Goal: Task Accomplishment & Management: Manage account settings

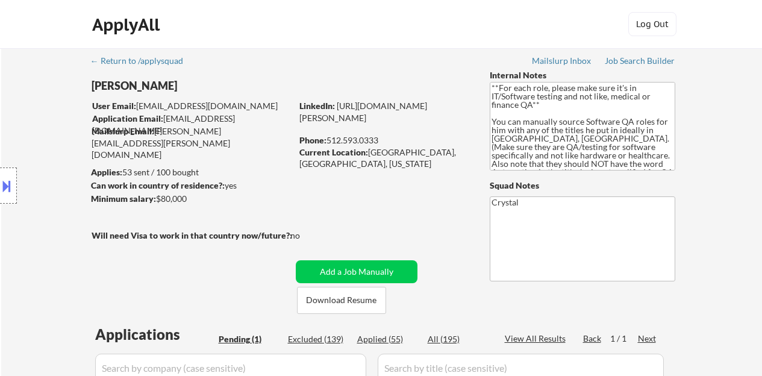
select select ""pending""
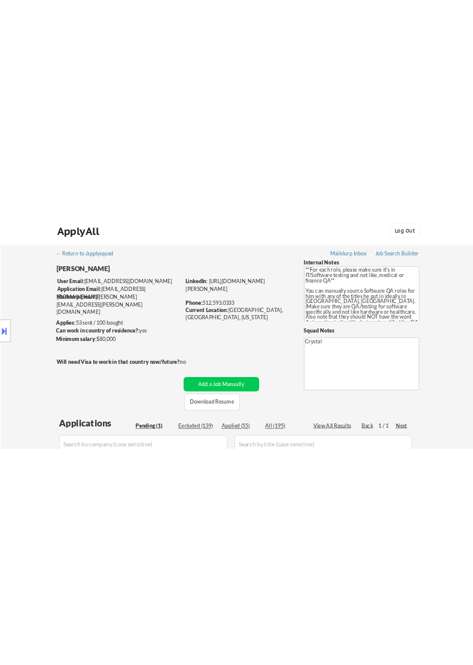
scroll to position [301, 0]
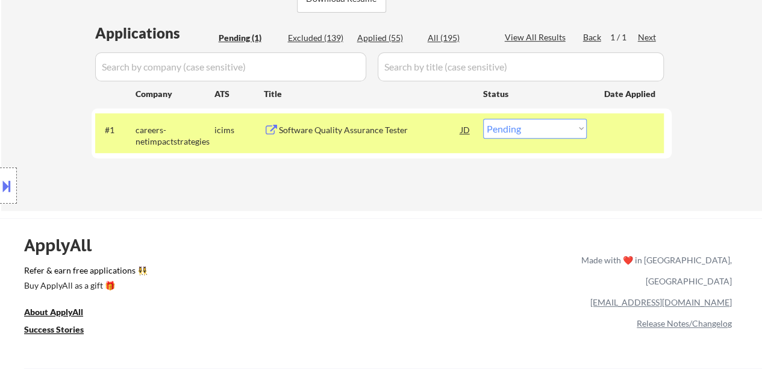
drag, startPoint x: 512, startPoint y: 105, endPoint x: 178, endPoint y: 126, distance: 335.0
click at [178, 126] on div "Location Inclusions: Austin, TX West Lake Hills, TX Rollingwood, TX Sunset Vall…" at bounding box center [108, 186] width 216 height 224
select select ""pending""
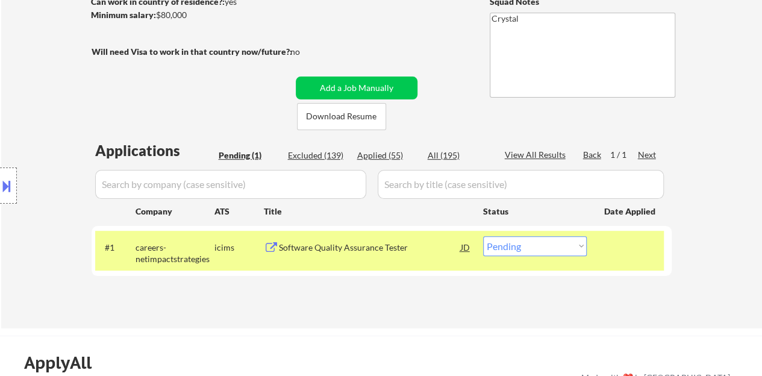
scroll to position [234, 0]
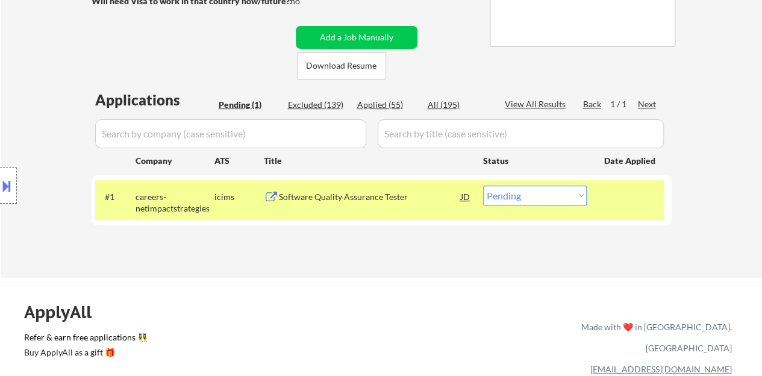
click at [374, 198] on div "Software Quality Assurance Tester" at bounding box center [370, 197] width 182 height 12
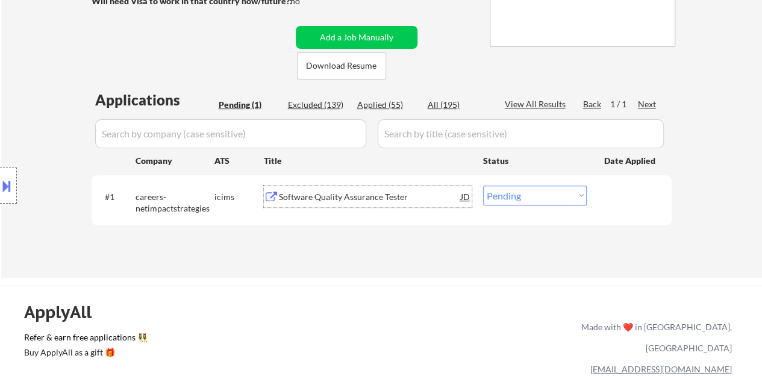
click at [540, 195] on select "Choose an option... Pending Applied Excluded (Questions) Excluded (Expired) Exc…" at bounding box center [535, 196] width 104 height 20
select select ""applied""
click at [483, 186] on select "Choose an option... Pending Applied Excluded (Questions) Excluded (Expired) Exc…" at bounding box center [535, 196] width 104 height 20
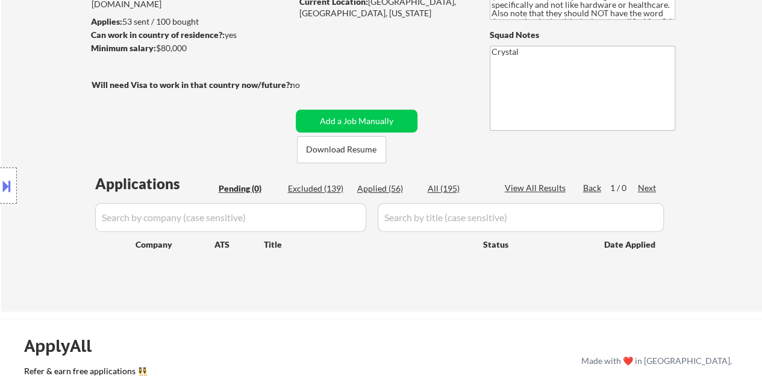
scroll to position [114, 0]
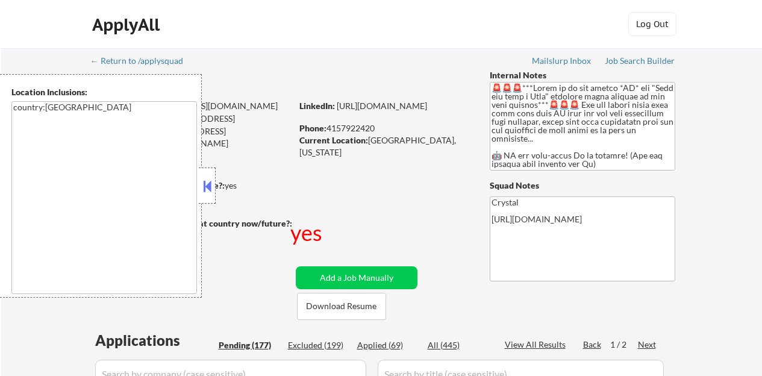
select select ""pending""
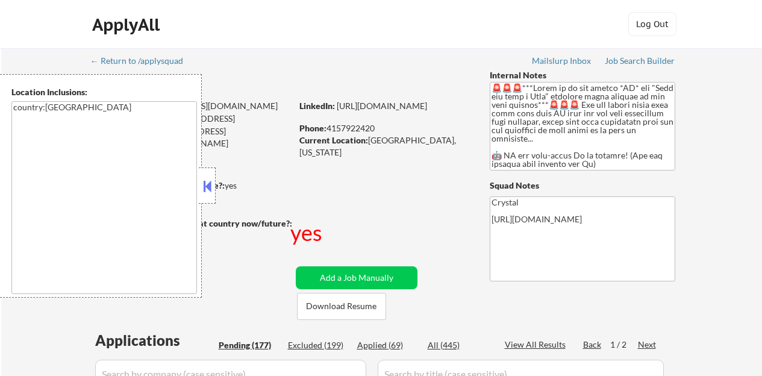
select select ""pending""
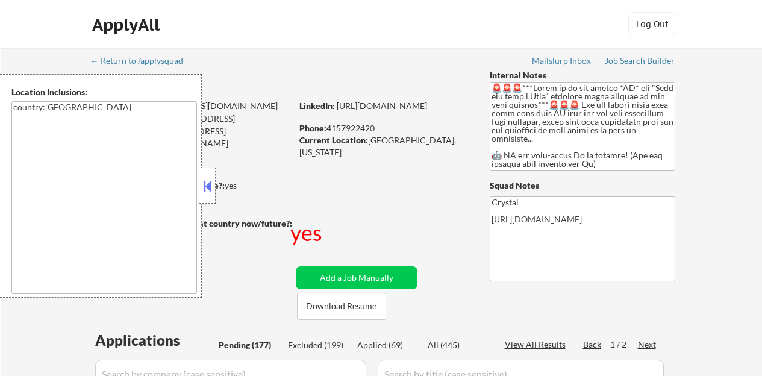
select select ""pending""
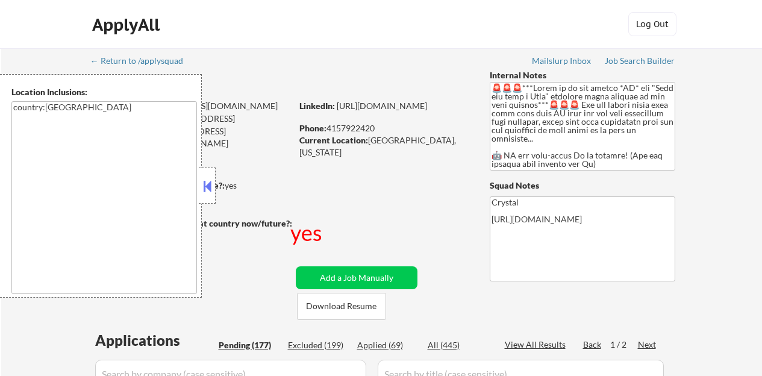
select select ""pending""
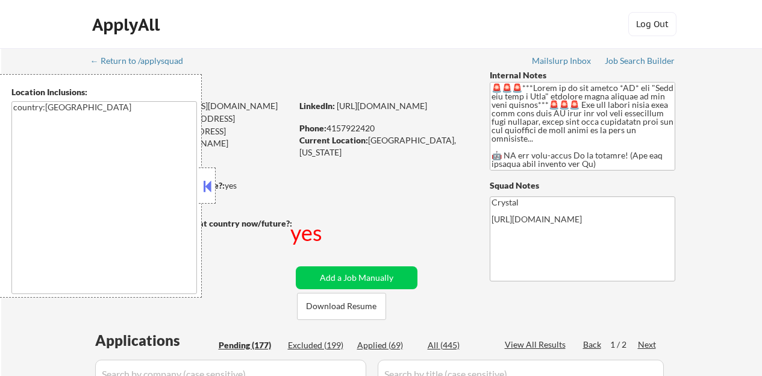
select select ""pending""
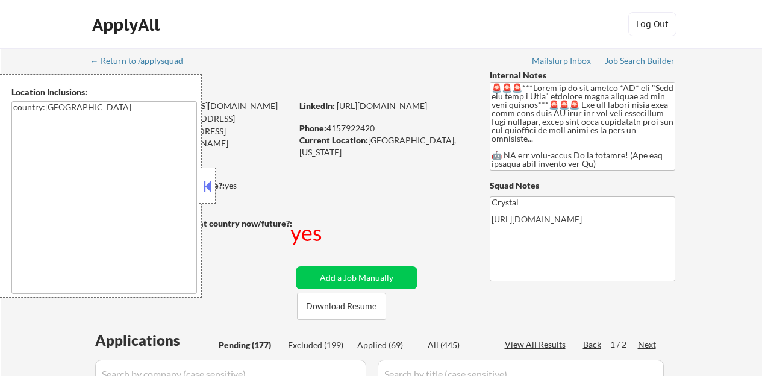
select select ""pending""
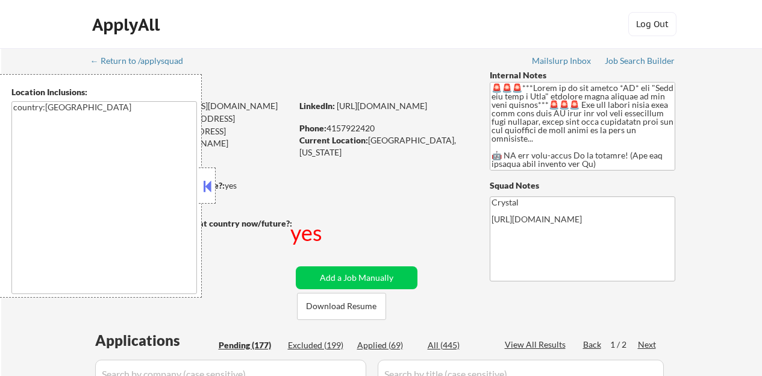
select select ""pending""
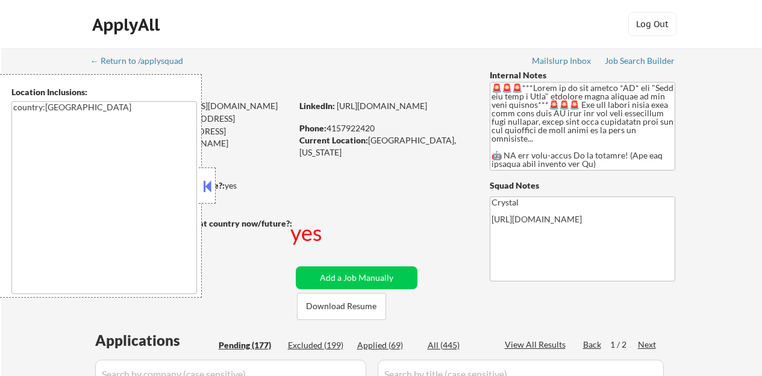
select select ""pending""
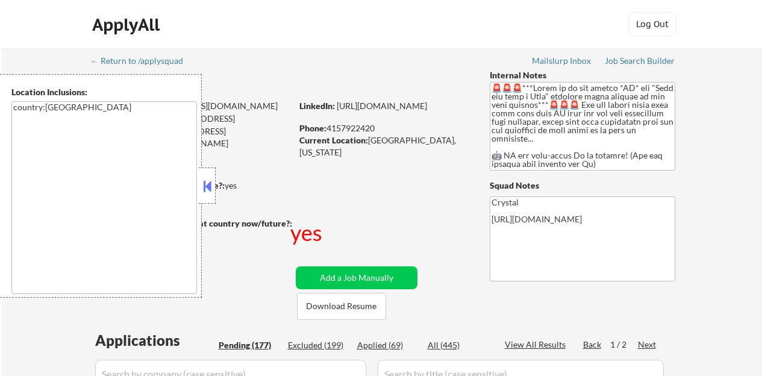
select select ""pending""
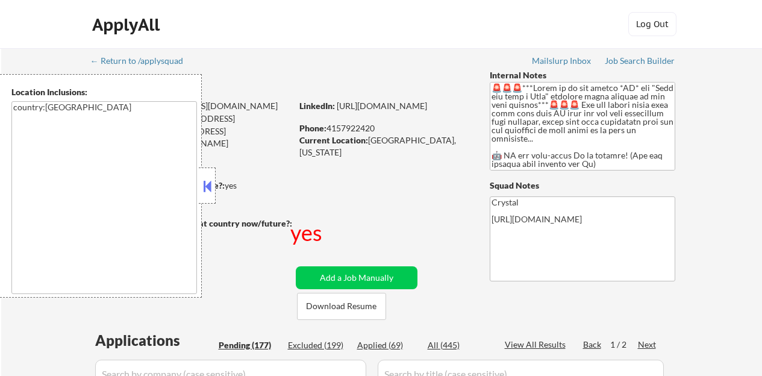
select select ""pending""
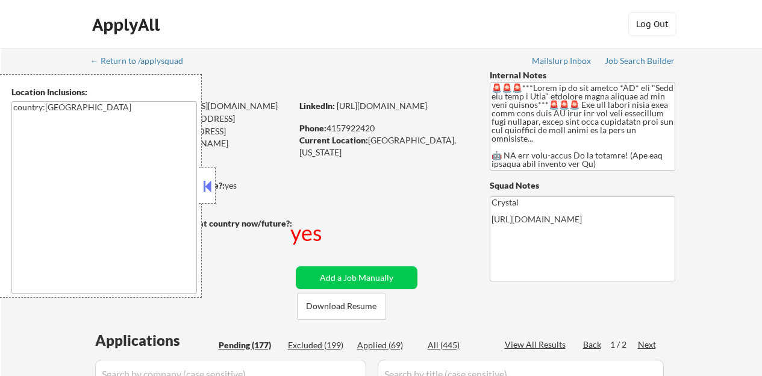
select select ""pending""
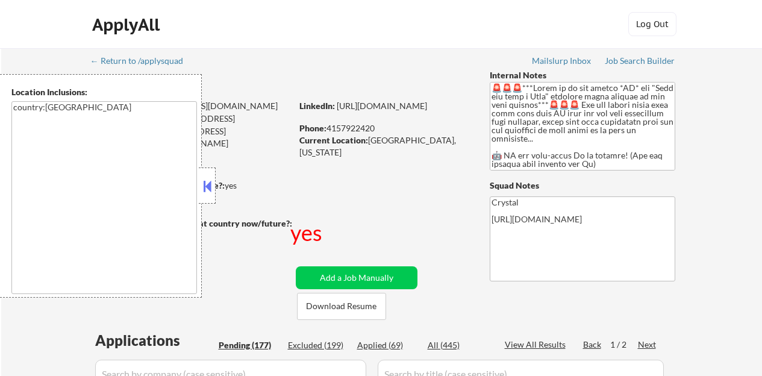
select select ""pending""
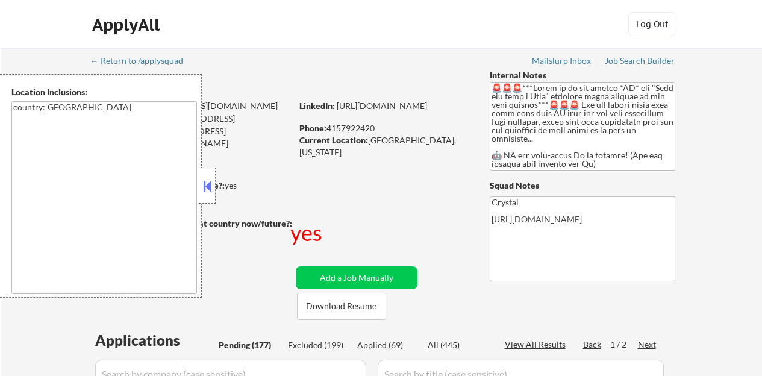
select select ""pending""
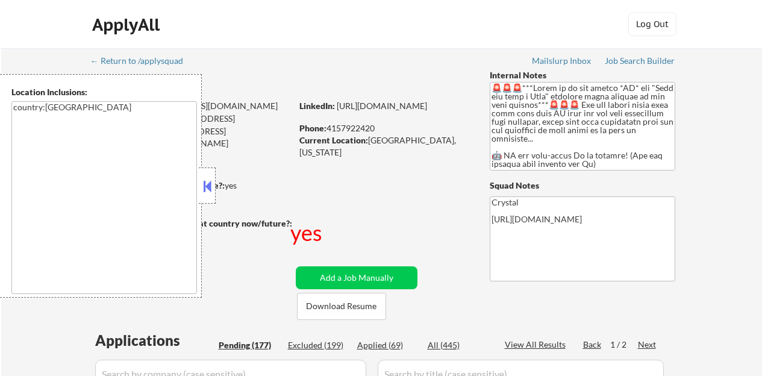
select select ""pending""
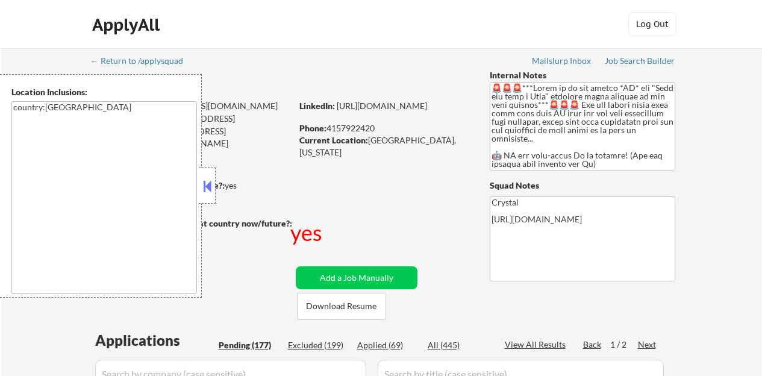
select select ""pending""
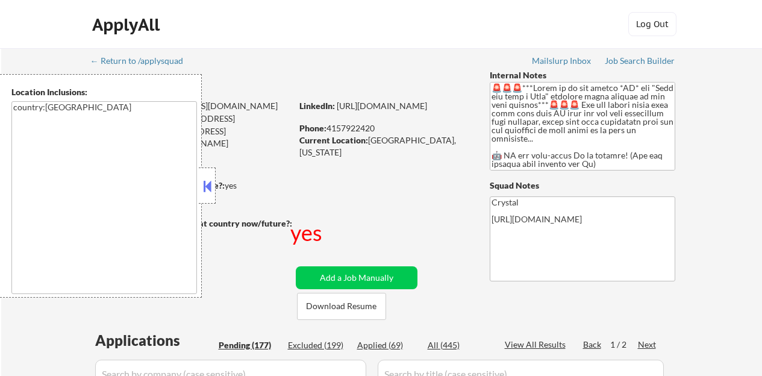
select select ""pending""
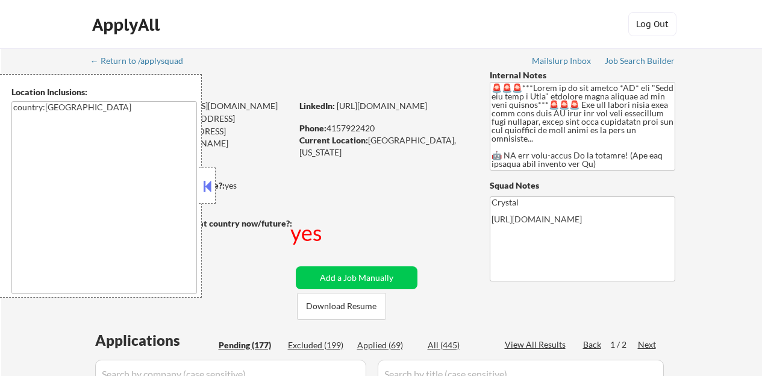
select select ""pending""
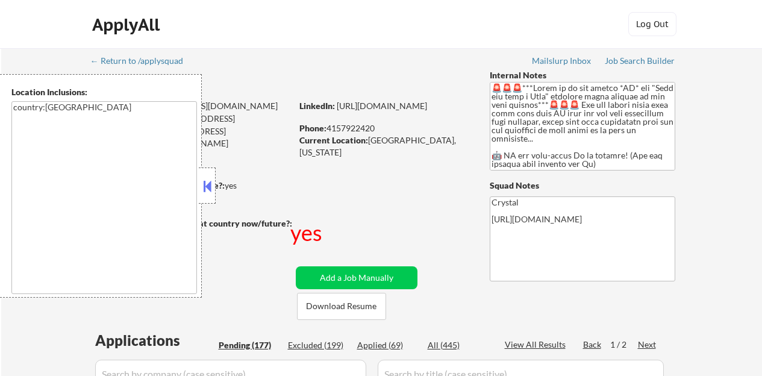
select select ""pending""
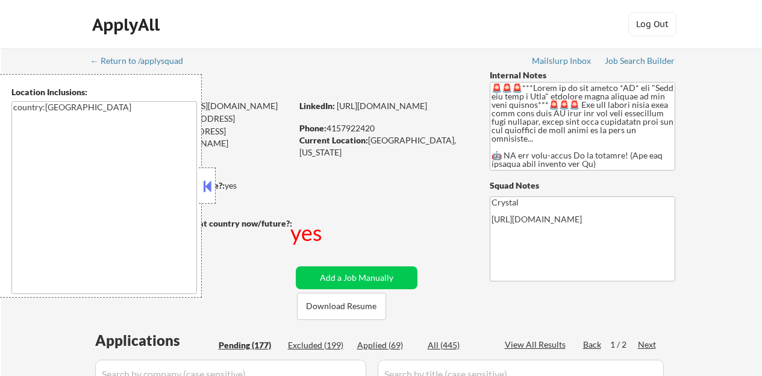
select select ""pending""
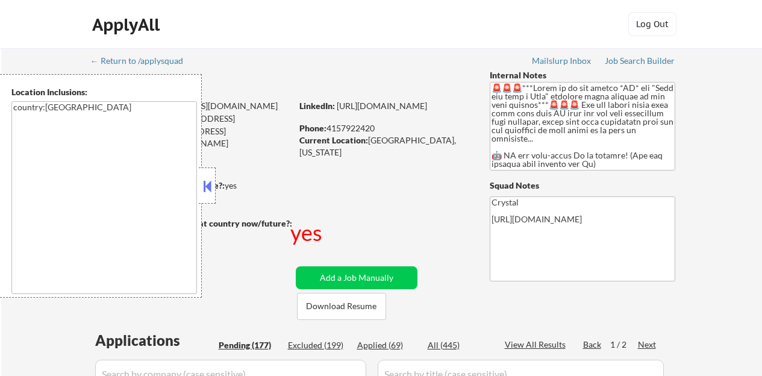
select select ""pending""
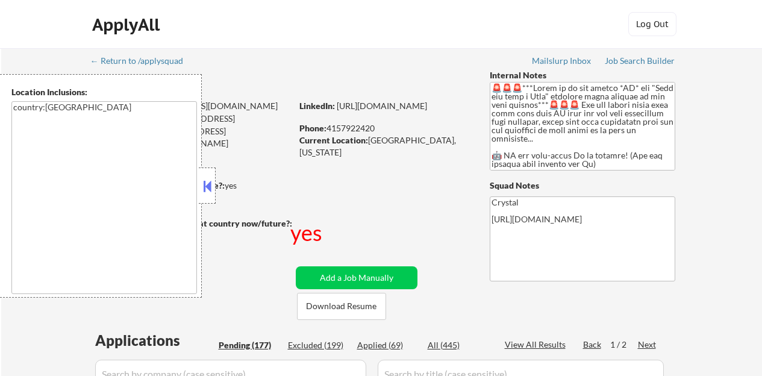
scroll to position [60, 0]
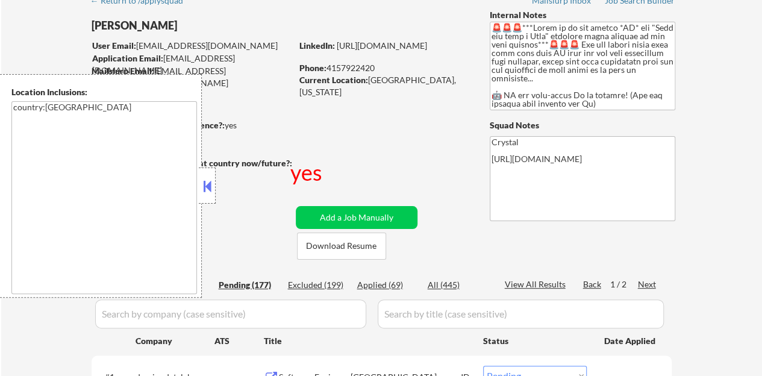
click at [204, 184] on button at bounding box center [207, 186] width 13 height 18
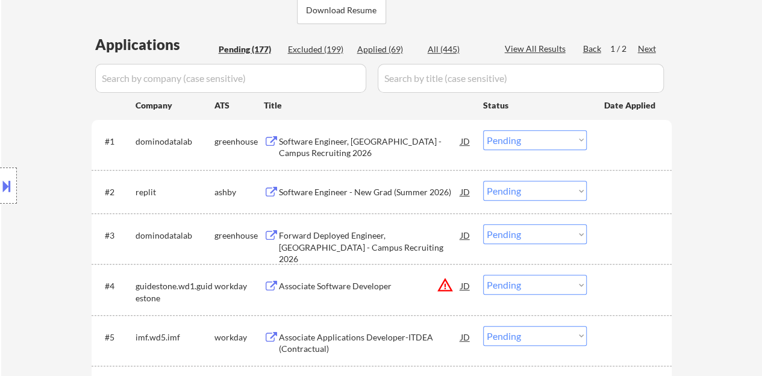
scroll to position [301, 0]
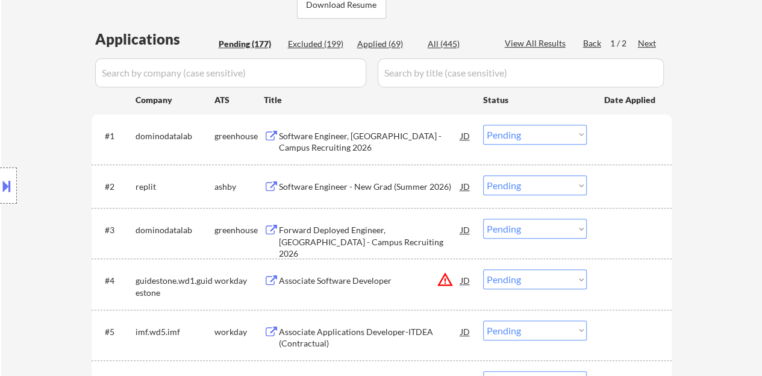
click at [343, 140] on div "Software Engineer, New Grad - Campus Recruiting 2026" at bounding box center [370, 141] width 182 height 23
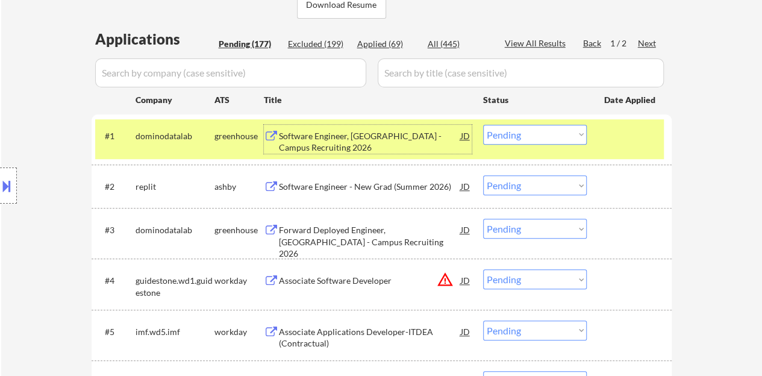
click at [533, 135] on select "Choose an option... Pending Applied Excluded (Questions) Excluded (Expired) Exc…" at bounding box center [535, 135] width 104 height 20
click at [483, 125] on select "Choose an option... Pending Applied Excluded (Questions) Excluded (Expired) Exc…" at bounding box center [535, 135] width 104 height 20
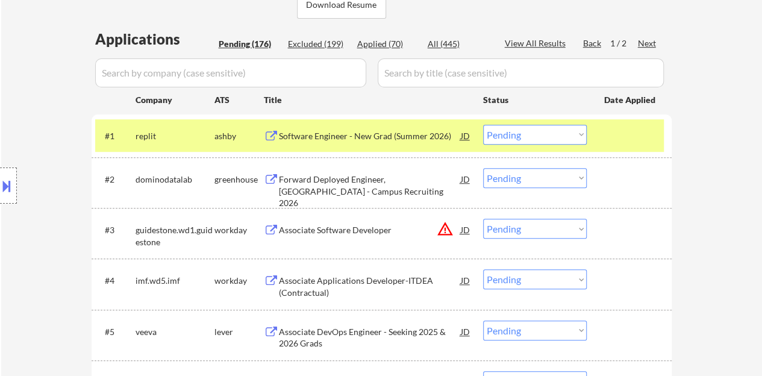
click at [569, 133] on select "Choose an option... Pending Applied Excluded (Questions) Excluded (Expired) Exc…" at bounding box center [535, 135] width 104 height 20
click at [483, 125] on select "Choose an option... Pending Applied Excluded (Questions) Excluded (Expired) Exc…" at bounding box center [535, 135] width 104 height 20
select select ""pending""
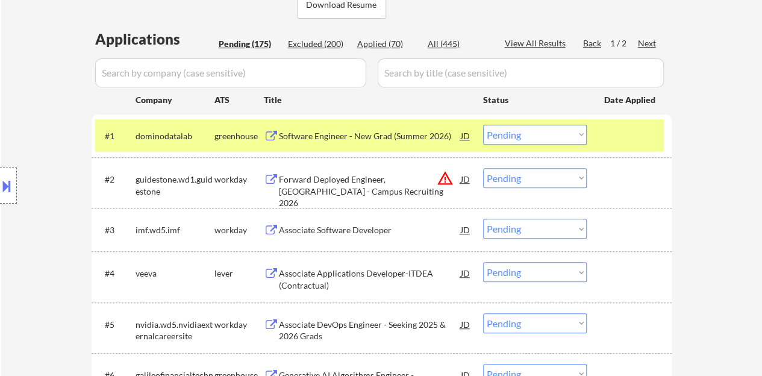
click at [610, 134] on div at bounding box center [630, 136] width 53 height 22
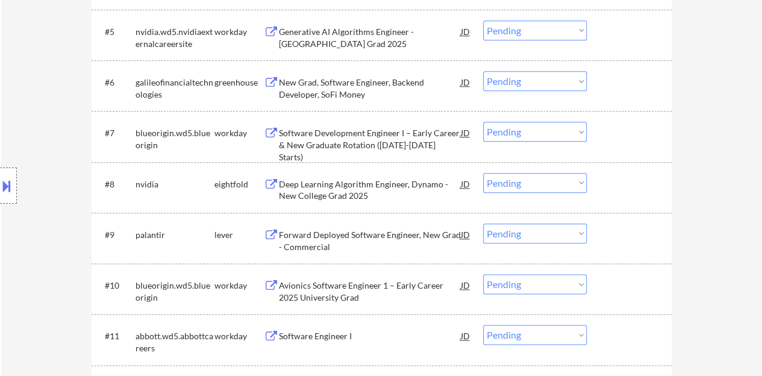
scroll to position [663, 0]
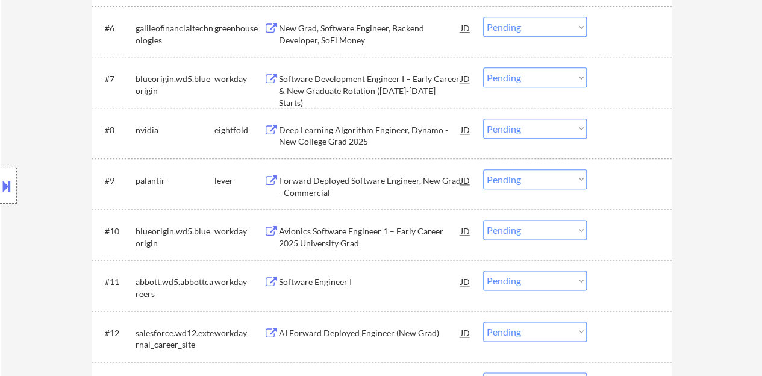
click at [410, 180] on div "Forward Deployed Software Engineer, New Grad - Commercial" at bounding box center [370, 186] width 182 height 23
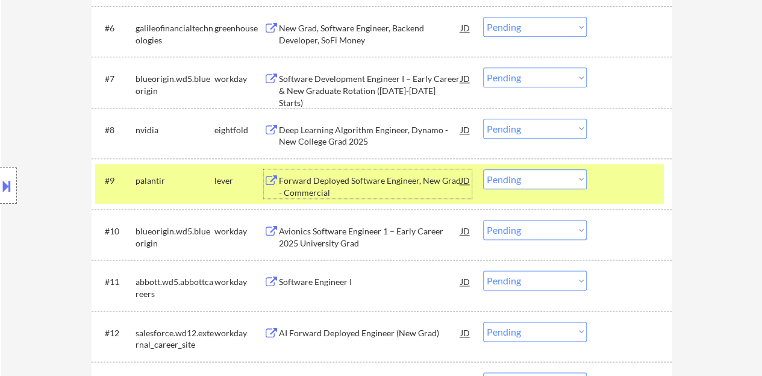
drag, startPoint x: 536, startPoint y: 181, endPoint x: 530, endPoint y: 187, distance: 8.5
click at [536, 180] on select "Choose an option... Pending Applied Excluded (Questions) Excluded (Expired) Exc…" at bounding box center [535, 179] width 104 height 20
click at [483, 169] on select "Choose an option... Pending Applied Excluded (Questions) Excluded (Expired) Exc…" at bounding box center [535, 179] width 104 height 20
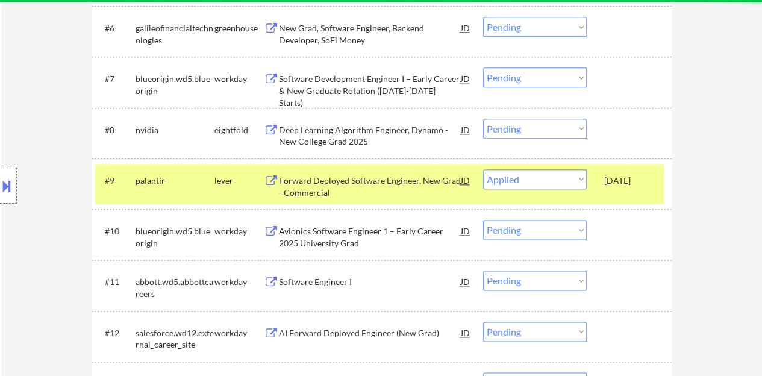
select select ""pending""
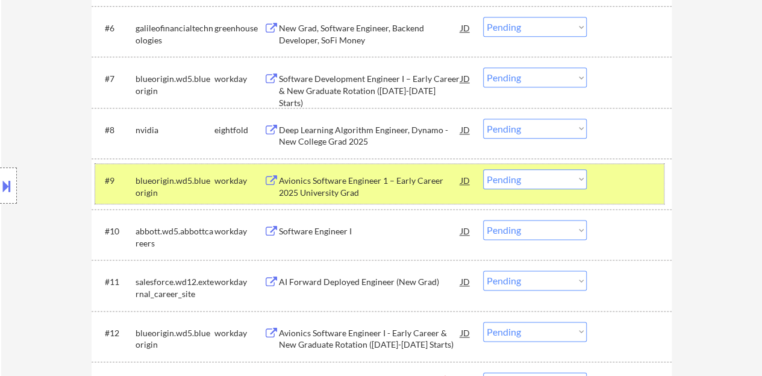
click at [602, 179] on div "#9 blueorigin.wd5.blueorigin workday Avionics Software Engineer 1 – Early Caree…" at bounding box center [379, 184] width 569 height 40
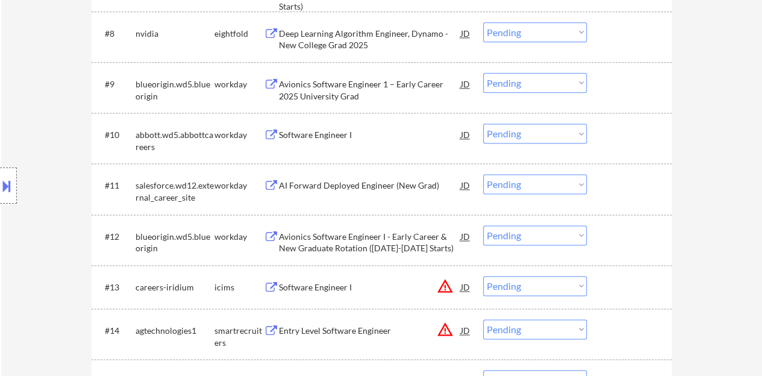
scroll to position [783, 0]
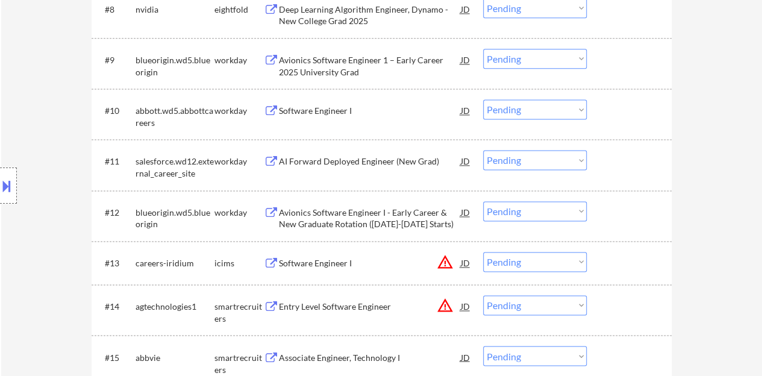
click at [307, 114] on div "Software Engineer I" at bounding box center [370, 111] width 182 height 12
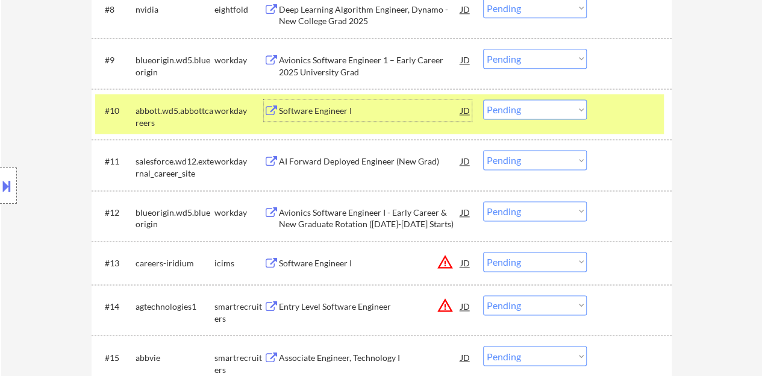
click at [504, 101] on select "Choose an option... Pending Applied Excluded (Questions) Excluded (Expired) Exc…" at bounding box center [535, 109] width 104 height 20
click at [483, 99] on select "Choose an option... Pending Applied Excluded (Questions) Excluded (Expired) Exc…" at bounding box center [535, 109] width 104 height 20
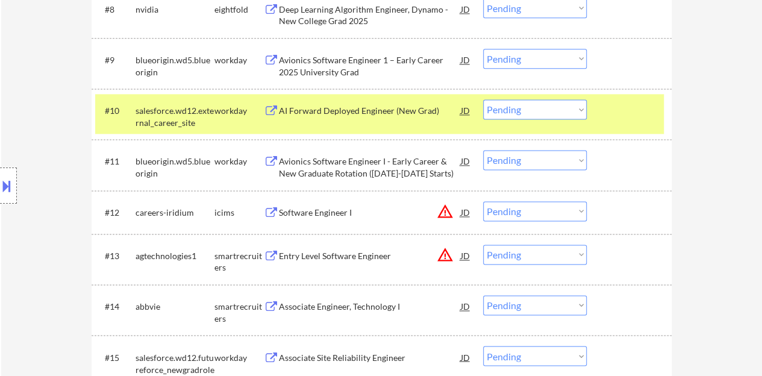
click at [407, 113] on div "AI Forward Deployed Engineer (New Grad)" at bounding box center [370, 111] width 182 height 12
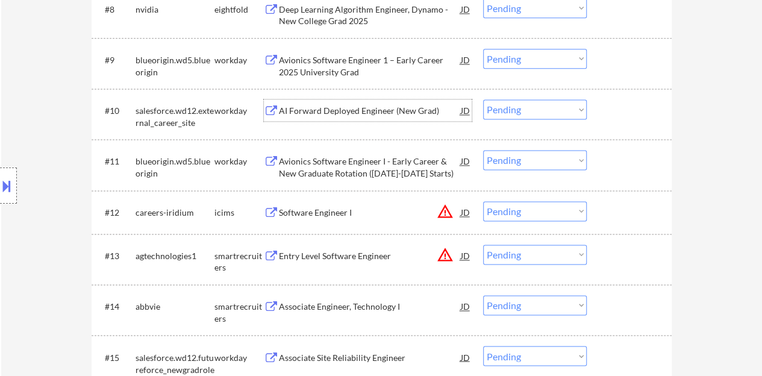
click at [618, 107] on div at bounding box center [630, 110] width 53 height 22
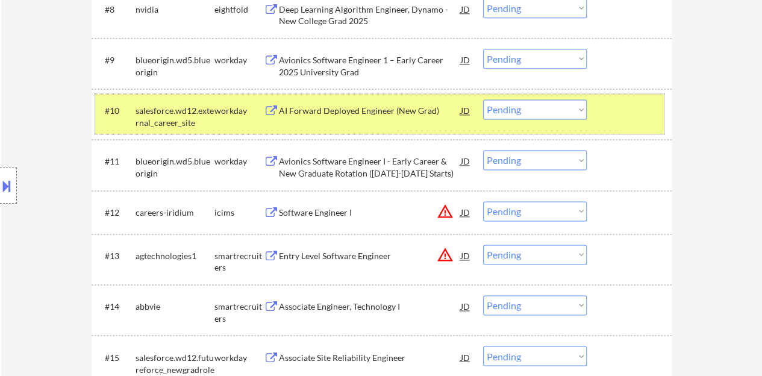
click at [523, 108] on select "Choose an option... Pending Applied Excluded (Questions) Excluded (Expired) Exc…" at bounding box center [535, 109] width 104 height 20
click at [483, 99] on select "Choose an option... Pending Applied Excluded (Questions) Excluded (Expired) Exc…" at bounding box center [535, 109] width 104 height 20
select select ""pending""
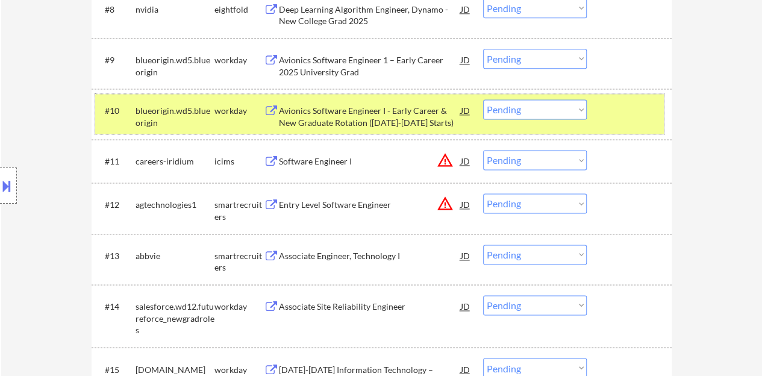
click at [605, 110] on div at bounding box center [630, 110] width 53 height 22
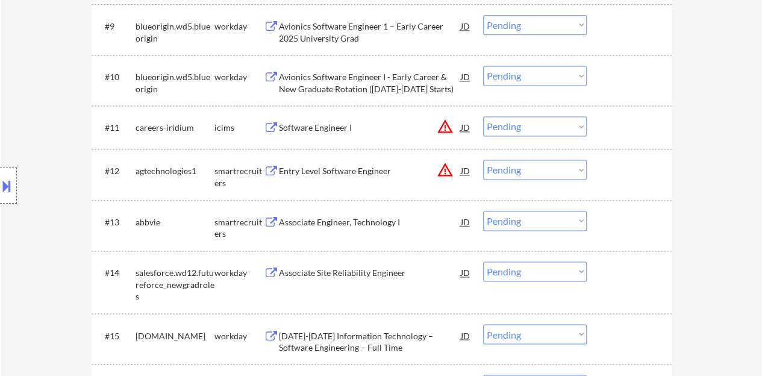
scroll to position [843, 0]
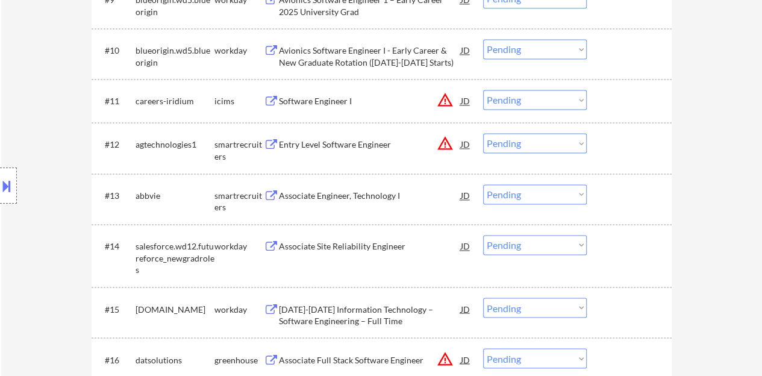
click at [348, 193] on div "Associate Engineer, Technology I" at bounding box center [370, 196] width 182 height 12
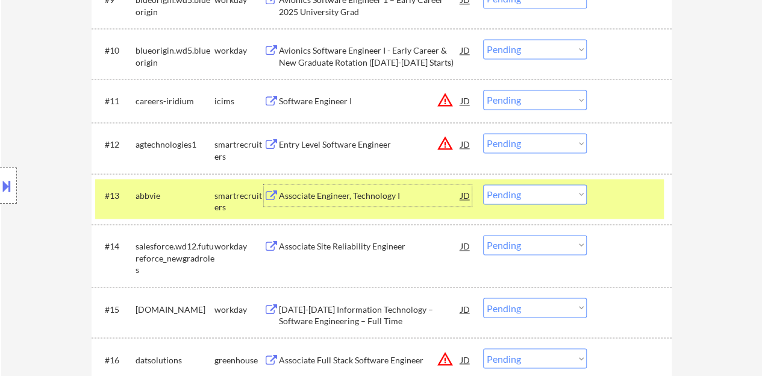
click at [526, 190] on select "Choose an option... Pending Applied Excluded (Questions) Excluded (Expired) Exc…" at bounding box center [535, 194] width 104 height 20
click at [483, 184] on select "Choose an option... Pending Applied Excluded (Questions) Excluded (Expired) Exc…" at bounding box center [535, 194] width 104 height 20
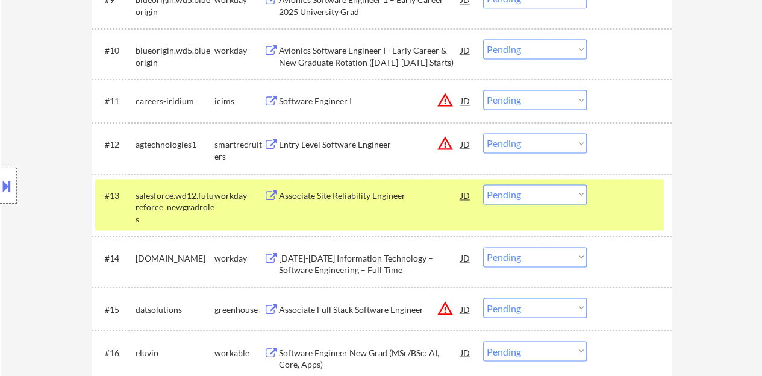
click at [310, 193] on div "Associate Site Reliability Engineer" at bounding box center [370, 196] width 182 height 12
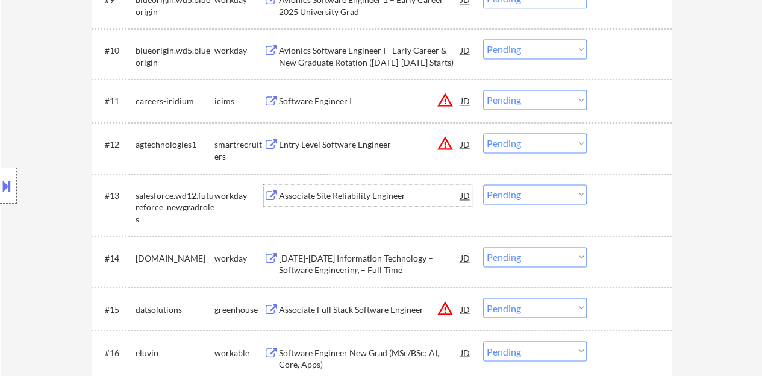
click at [625, 200] on div at bounding box center [630, 195] width 53 height 22
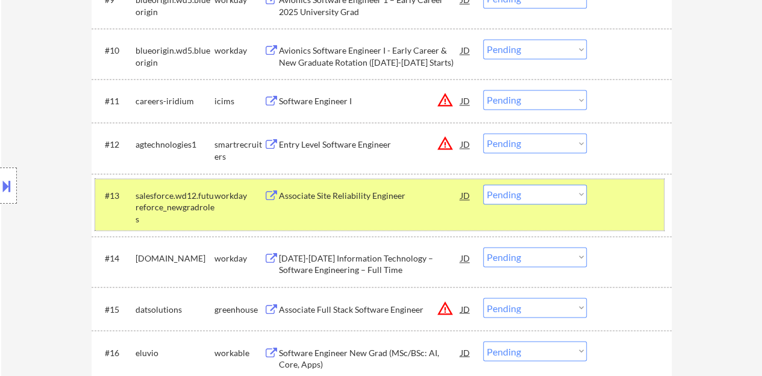
click at [552, 192] on select "Choose an option... Pending Applied Excluded (Questions) Excluded (Expired) Exc…" at bounding box center [535, 194] width 104 height 20
click at [483, 184] on select "Choose an option... Pending Applied Excluded (Questions) Excluded (Expired) Exc…" at bounding box center [535, 194] width 104 height 20
select select ""pending""
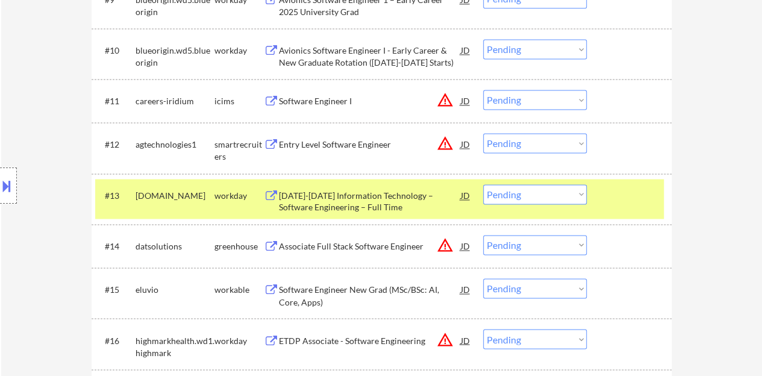
click at [652, 198] on div at bounding box center [630, 195] width 53 height 22
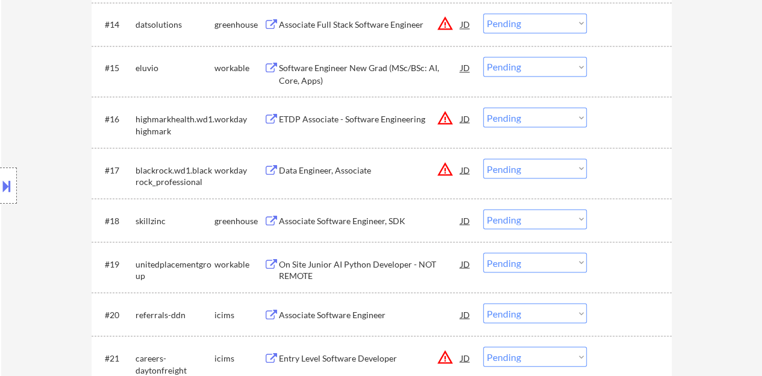
scroll to position [1084, 0]
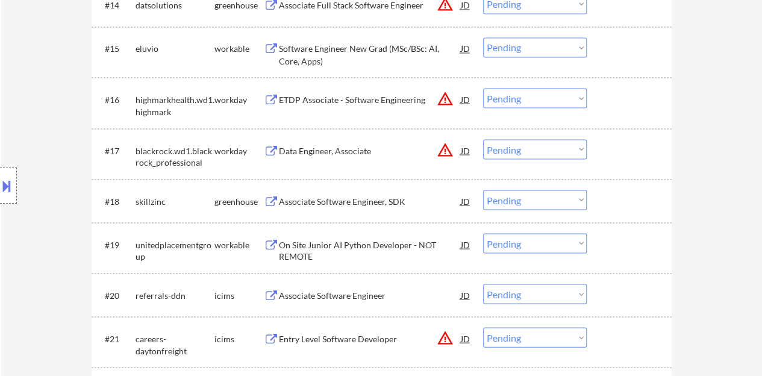
click at [323, 152] on div "Data Engineer, Associate" at bounding box center [370, 151] width 182 height 12
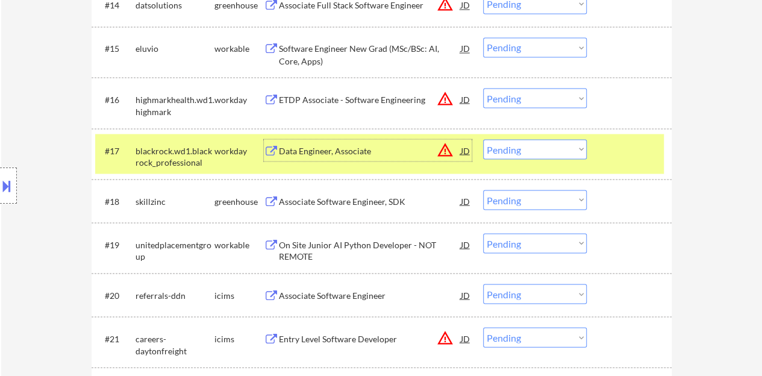
click at [559, 139] on select "Choose an option... Pending Applied Excluded (Questions) Excluded (Expired) Exc…" at bounding box center [535, 149] width 104 height 20
click at [483, 139] on select "Choose an option... Pending Applied Excluded (Questions) Excluded (Expired) Exc…" at bounding box center [535, 149] width 104 height 20
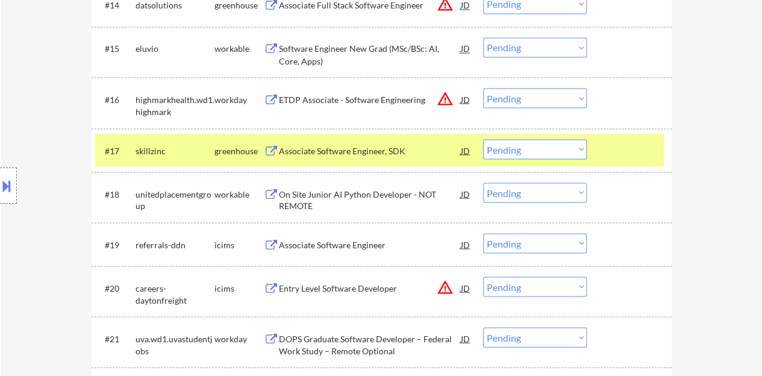
click at [366, 152] on div "Associate Software Engineer, SDK" at bounding box center [370, 151] width 182 height 12
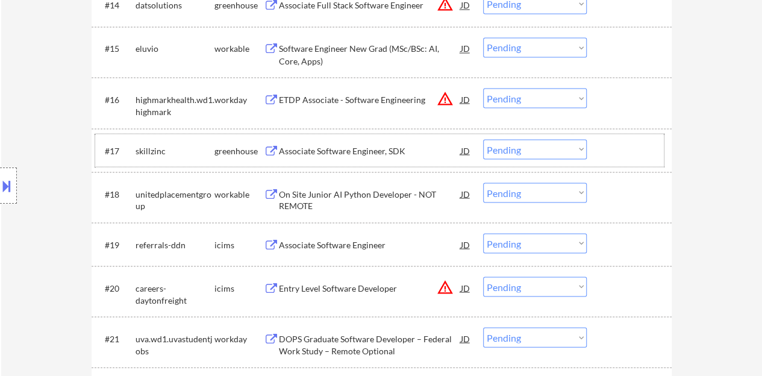
click at [605, 142] on div at bounding box center [630, 150] width 53 height 22
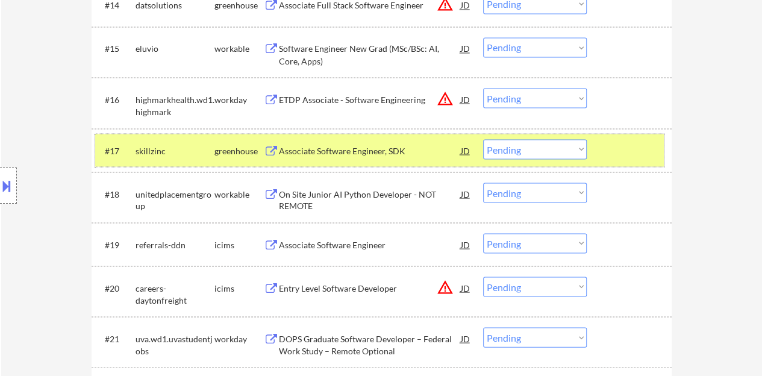
click at [553, 148] on select "Choose an option... Pending Applied Excluded (Questions) Excluded (Expired) Exc…" at bounding box center [535, 149] width 104 height 20
click at [483, 139] on select "Choose an option... Pending Applied Excluded (Questions) Excluded (Expired) Exc…" at bounding box center [535, 149] width 104 height 20
select select ""pending""
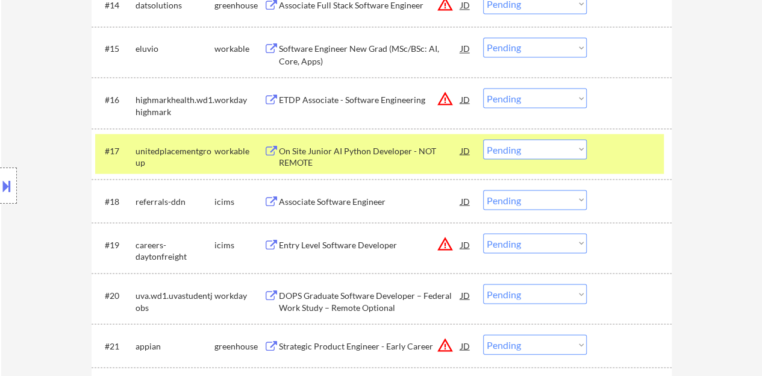
click at [642, 155] on div at bounding box center [630, 150] width 53 height 22
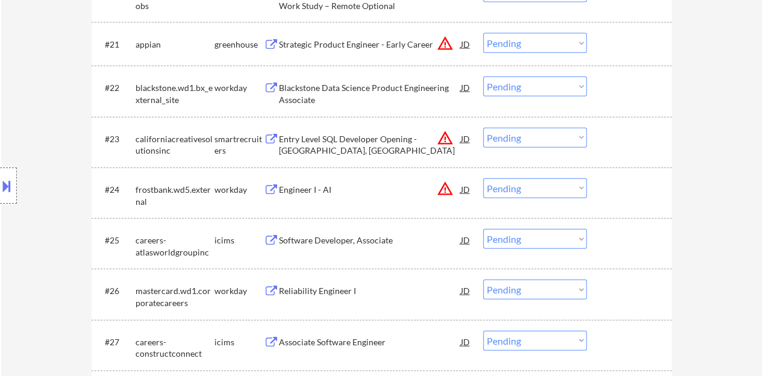
scroll to position [1446, 0]
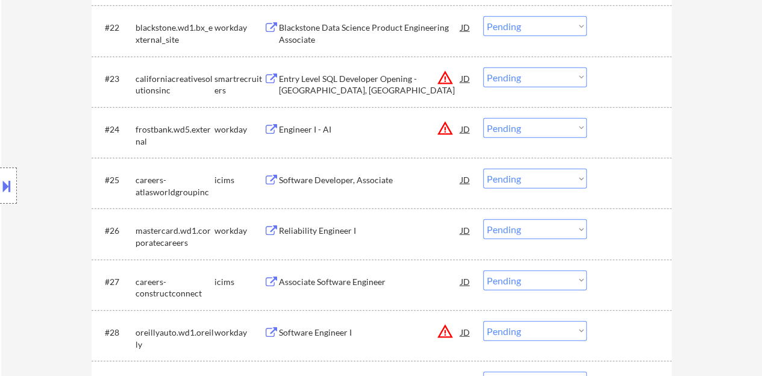
click at [300, 225] on div "Reliability Engineer I" at bounding box center [370, 231] width 182 height 12
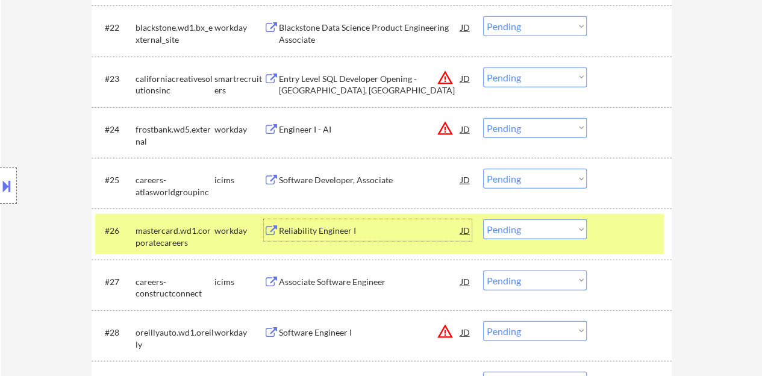
click at [557, 232] on select "Choose an option... Pending Applied Excluded (Questions) Excluded (Expired) Exc…" at bounding box center [535, 229] width 104 height 20
click at [483, 219] on select "Choose an option... Pending Applied Excluded (Questions) Excluded (Expired) Exc…" at bounding box center [535, 229] width 104 height 20
select select ""pending""
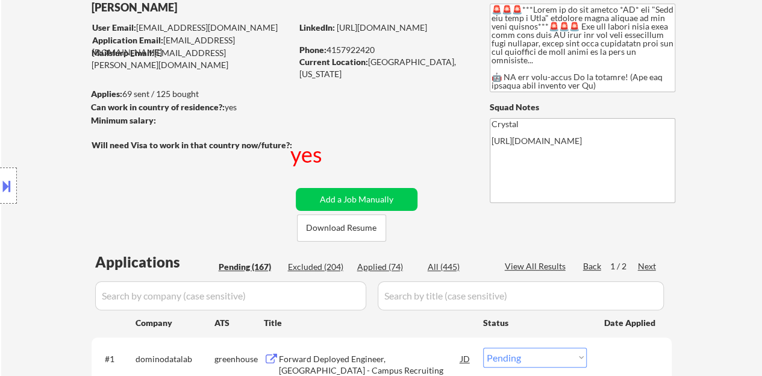
scroll to position [60, 0]
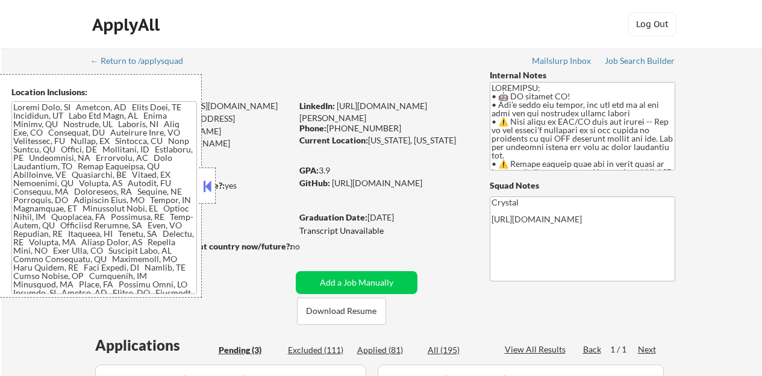
select select ""pending""
click at [210, 184] on button at bounding box center [207, 186] width 13 height 18
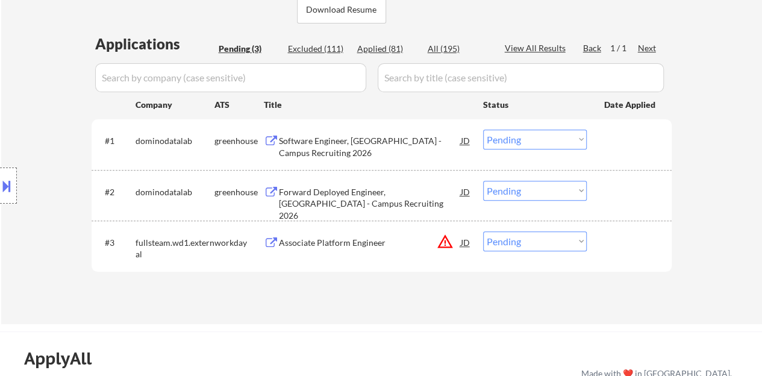
scroll to position [361, 0]
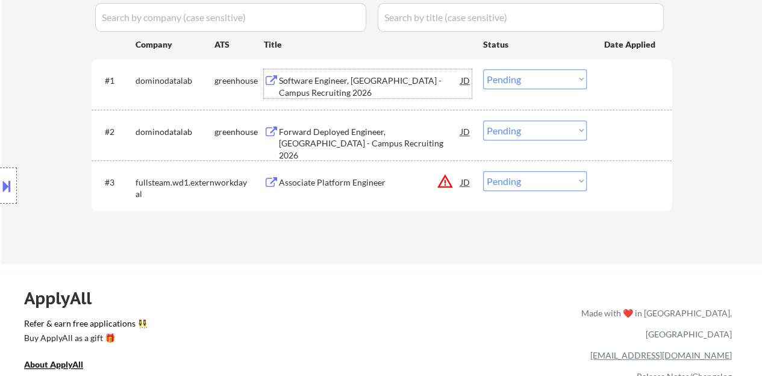
click at [337, 86] on div "Software Engineer, New Grad - Campus Recruiting 2026" at bounding box center [370, 86] width 182 height 23
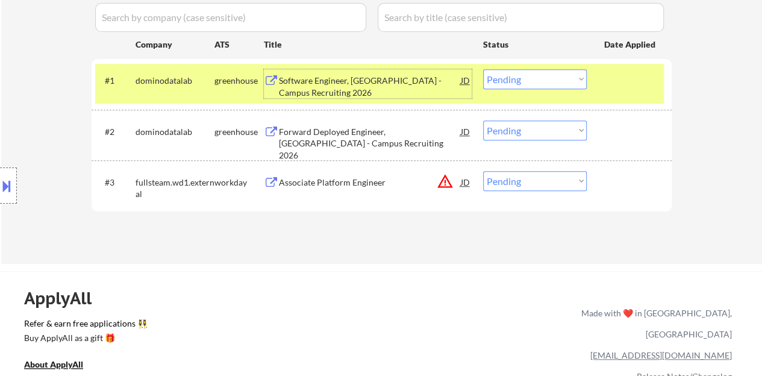
click at [466, 81] on div "JD" at bounding box center [466, 80] width 12 height 22
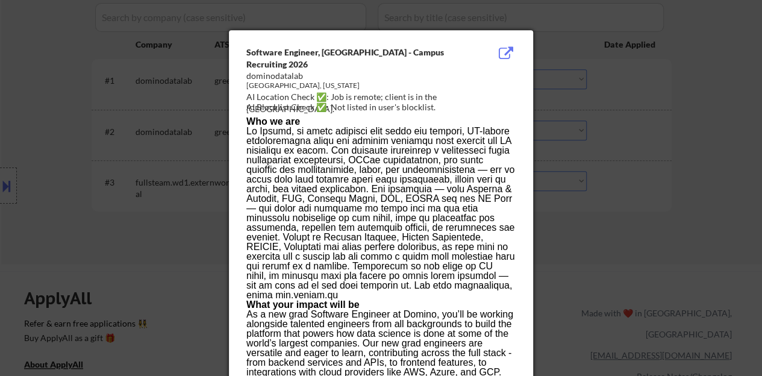
click at [136, 243] on div at bounding box center [381, 188] width 762 height 376
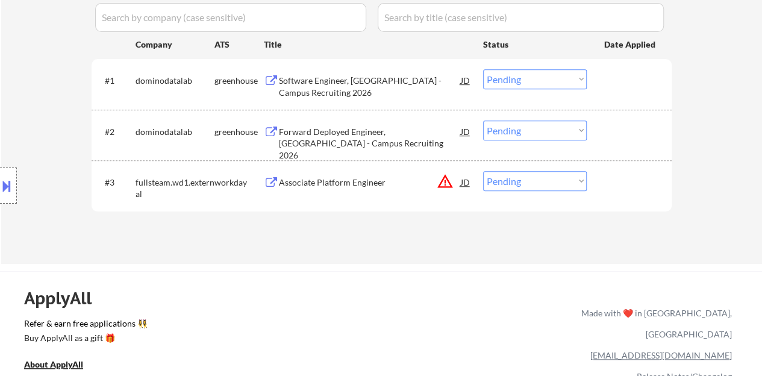
click at [608, 84] on div at bounding box center [630, 80] width 53 height 22
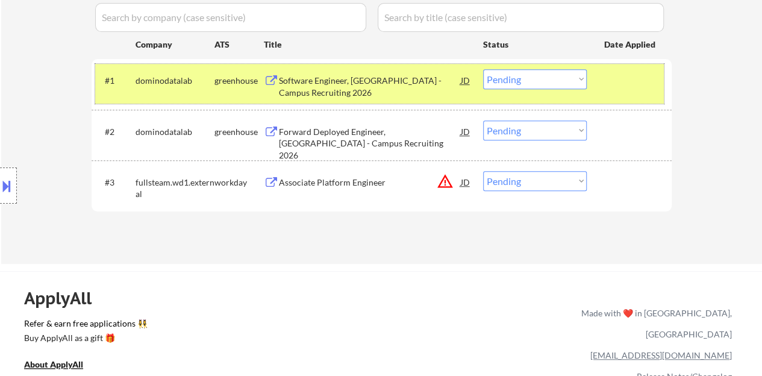
click at [513, 82] on select "Choose an option... Pending Applied Excluded (Questions) Excluded (Expired) Exc…" at bounding box center [535, 79] width 104 height 20
click at [483, 69] on select "Choose an option... Pending Applied Excluded (Questions) Excluded (Expired) Exc…" at bounding box center [535, 79] width 104 height 20
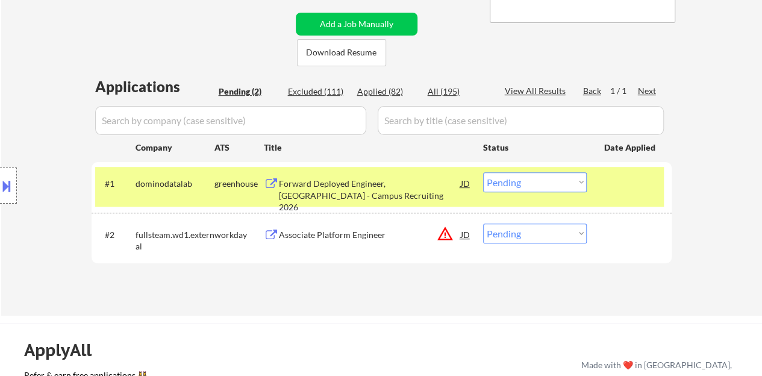
scroll to position [241, 0]
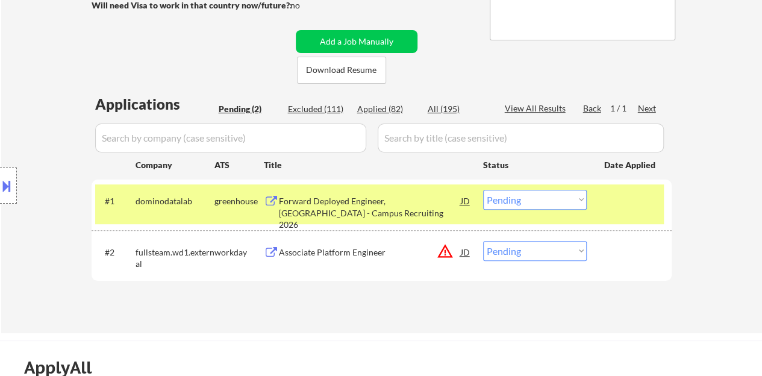
click at [371, 190] on div "Forward Deployed Engineer, New Grad - Campus Recruiting 2026" at bounding box center [370, 204] width 182 height 29
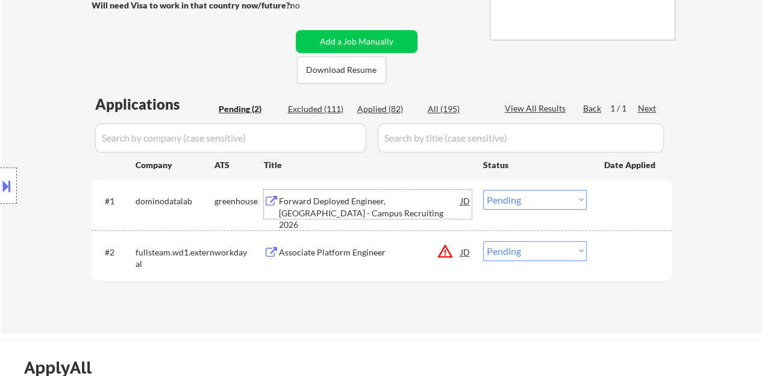
click at [640, 196] on div at bounding box center [630, 201] width 53 height 22
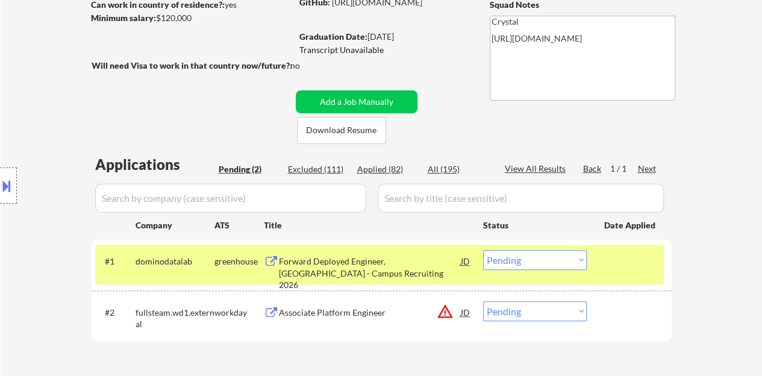
scroll to position [301, 0]
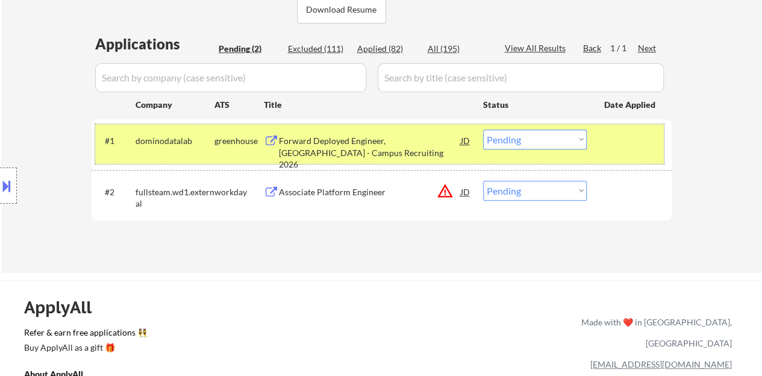
click at [531, 145] on select "Choose an option... Pending Applied Excluded (Questions) Excluded (Expired) Exc…" at bounding box center [535, 140] width 104 height 20
click at [483, 130] on select "Choose an option... Pending Applied Excluded (Questions) Excluded (Expired) Exc…" at bounding box center [535, 140] width 104 height 20
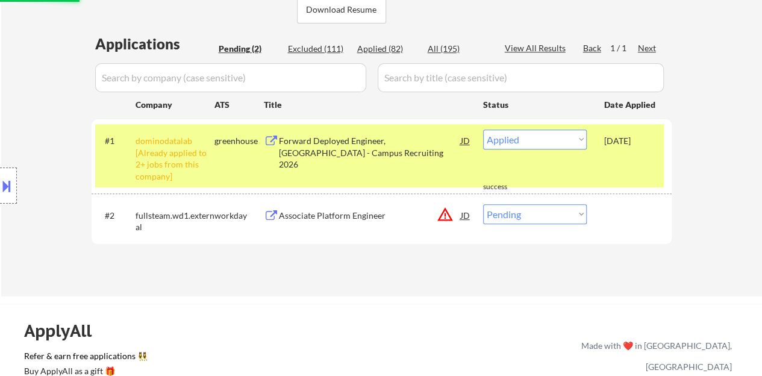
select select ""pending""
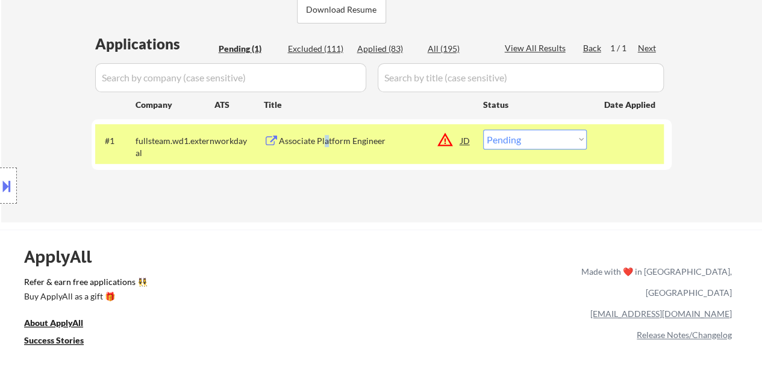
click at [325, 138] on div "Associate Platform Engineer" at bounding box center [370, 141] width 182 height 12
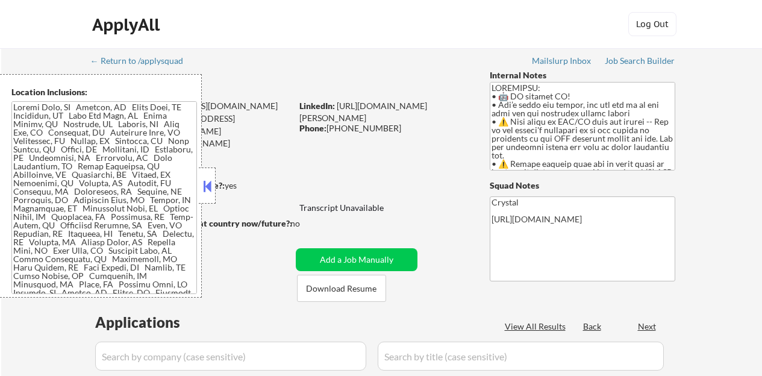
scroll to position [301, 0]
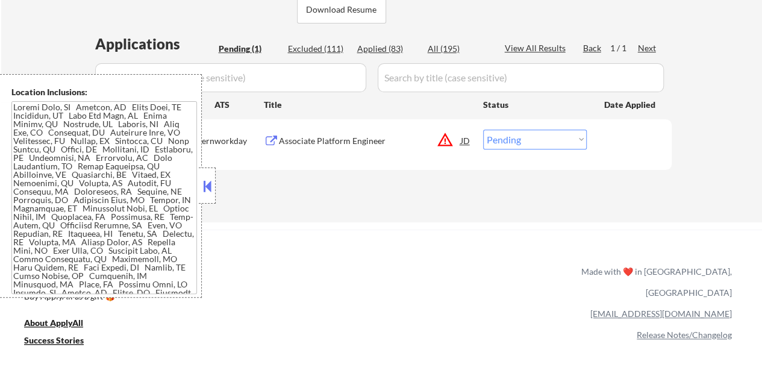
click at [207, 186] on button at bounding box center [207, 186] width 13 height 18
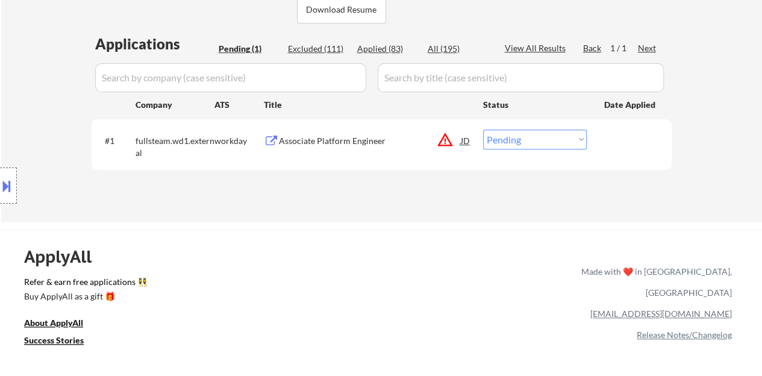
click at [560, 135] on select "Choose an option... Pending Applied Excluded (Questions) Excluded (Expired) Exc…" at bounding box center [535, 140] width 104 height 20
select select ""applied""
click at [483, 130] on select "Choose an option... Pending Applied Excluded (Questions) Excluded (Expired) Exc…" at bounding box center [535, 140] width 104 height 20
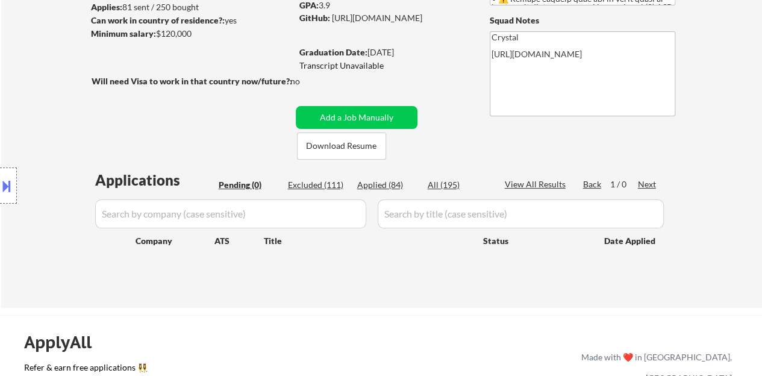
scroll to position [120, 0]
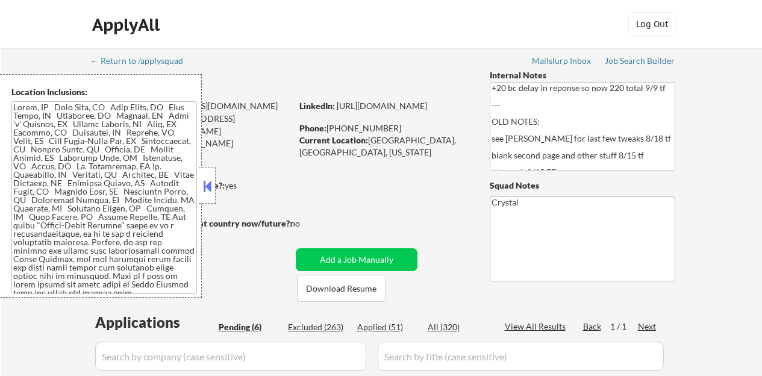
select select ""pending""
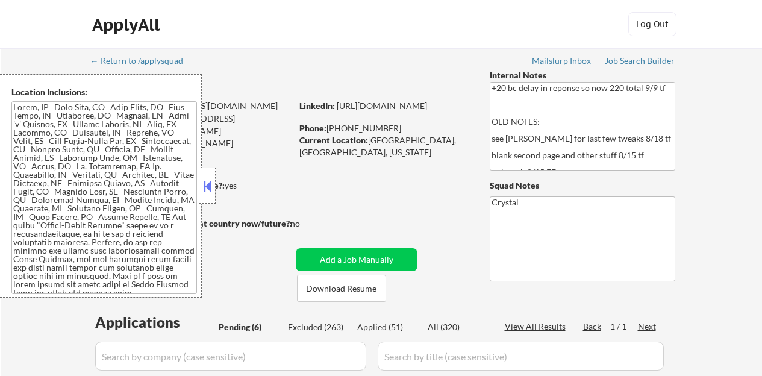
select select ""pending""
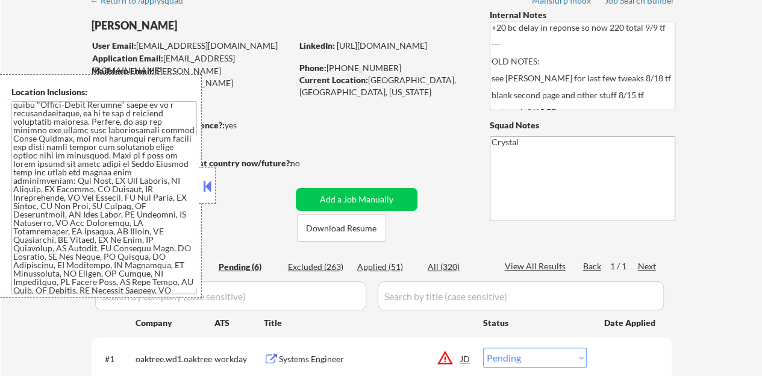
click at [208, 175] on div at bounding box center [207, 185] width 17 height 36
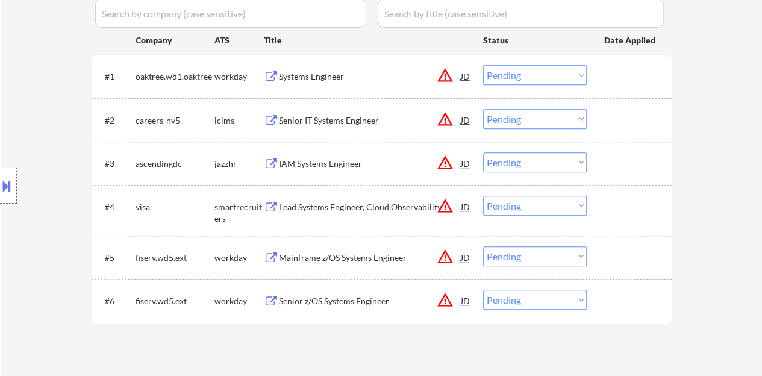
scroll to position [361, 0]
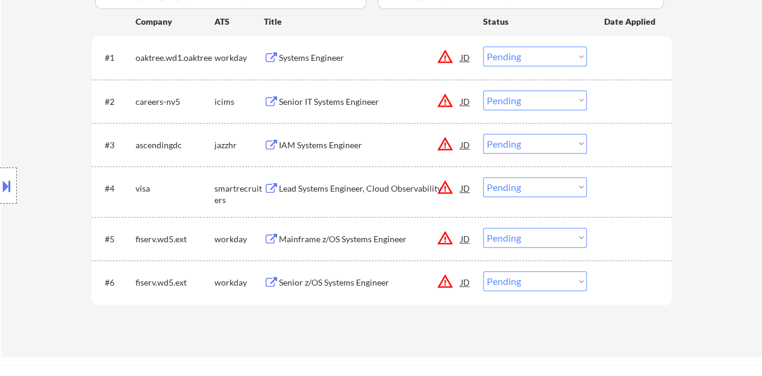
click at [467, 59] on div "JD" at bounding box center [466, 57] width 12 height 22
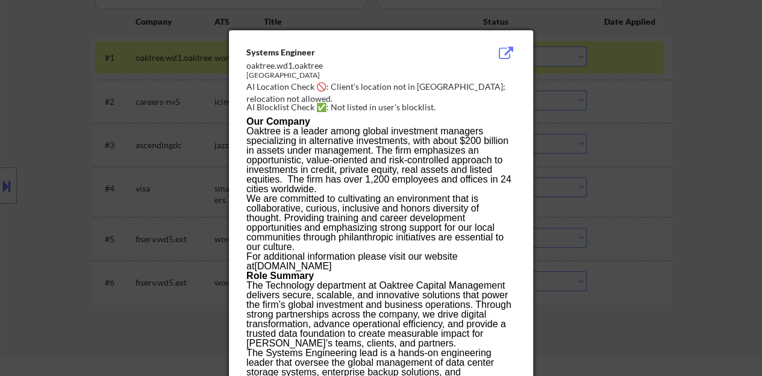
click at [183, 138] on div at bounding box center [381, 188] width 762 height 376
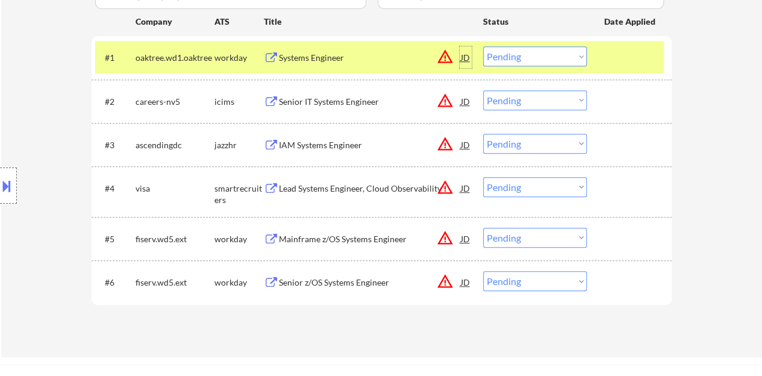
click at [464, 58] on div "JD" at bounding box center [466, 57] width 12 height 22
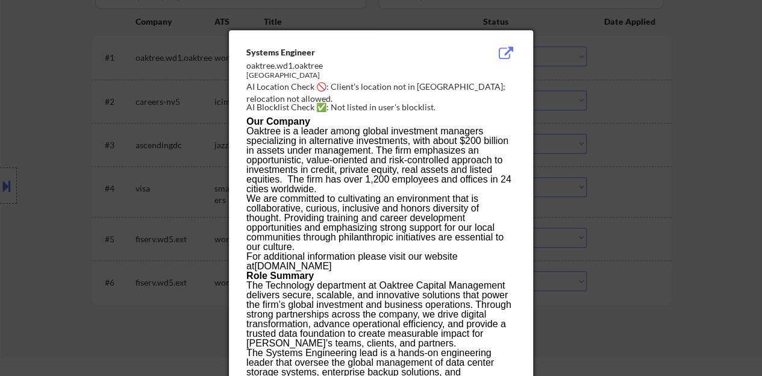
click at [213, 121] on div at bounding box center [381, 188] width 762 height 376
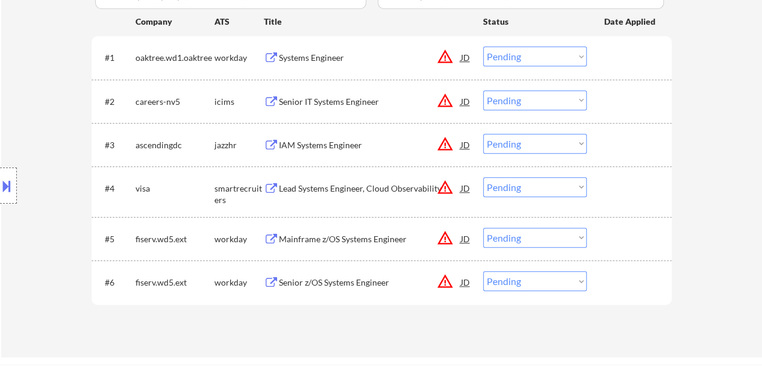
scroll to position [301, 0]
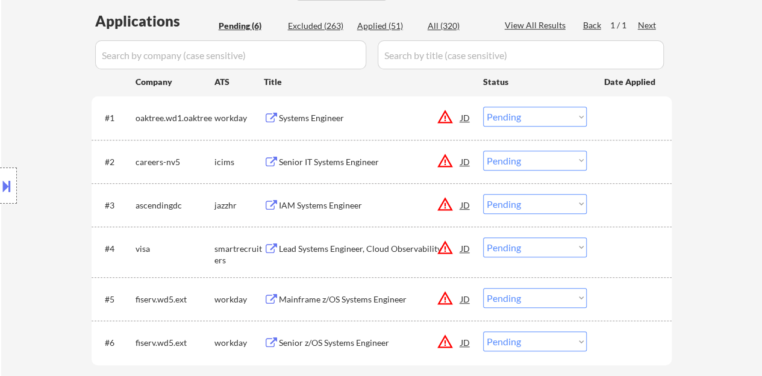
click at [605, 119] on div at bounding box center [630, 118] width 53 height 22
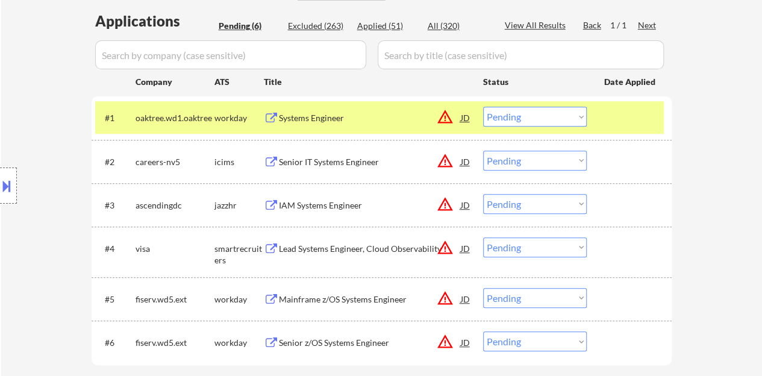
click at [277, 118] on button at bounding box center [271, 118] width 15 height 11
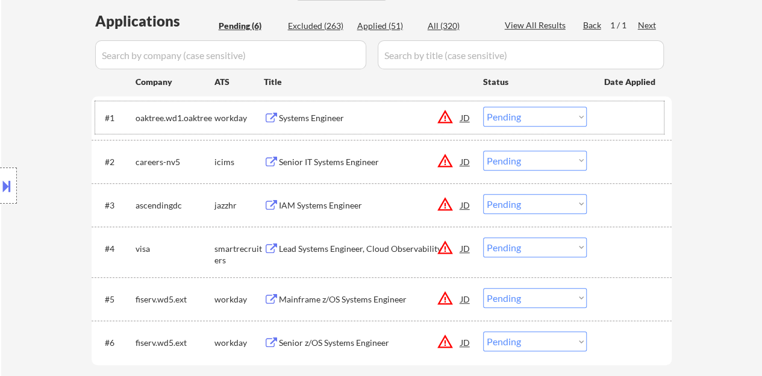
click at [634, 103] on div "#1 oaktree.wd1.oaktree workday Systems Engineer JD warning_amber Choose an opti…" at bounding box center [379, 117] width 569 height 33
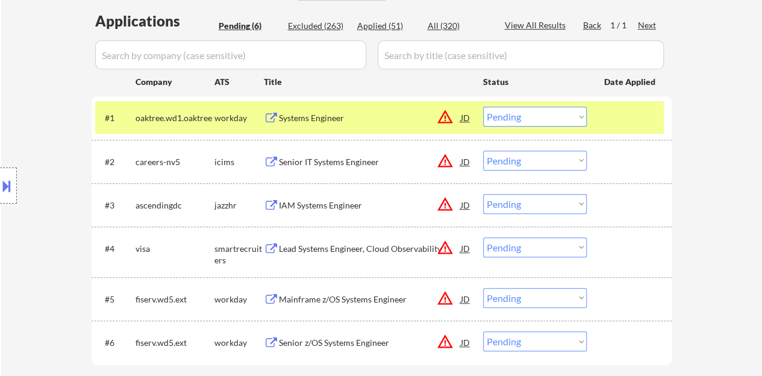
click at [0, 160] on div "Location Inclusions:" at bounding box center [108, 186] width 216 height 224
click at [0, 174] on div at bounding box center [8, 185] width 17 height 36
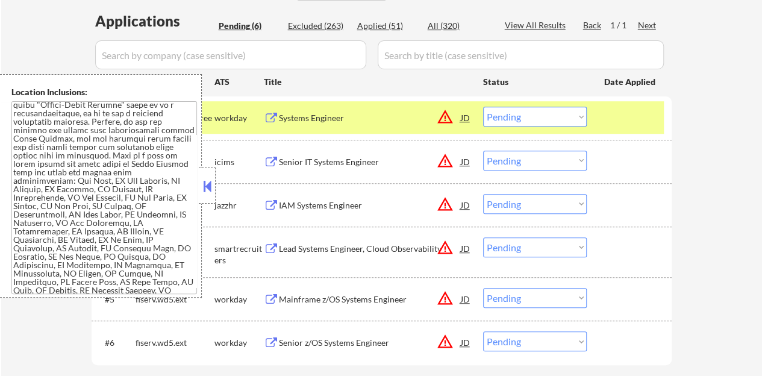
scroll to position [164, 0]
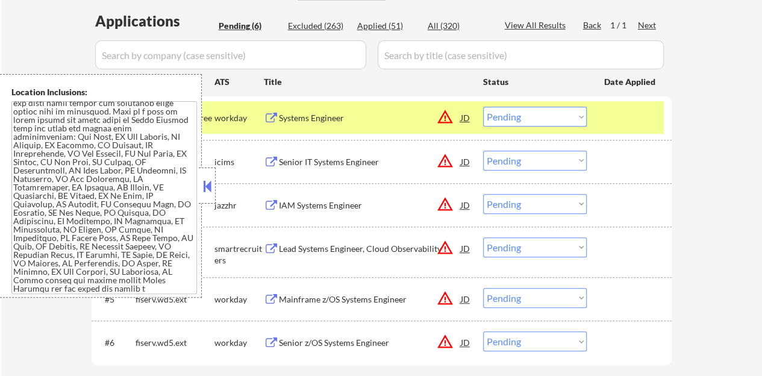
click at [211, 180] on button at bounding box center [207, 186] width 13 height 18
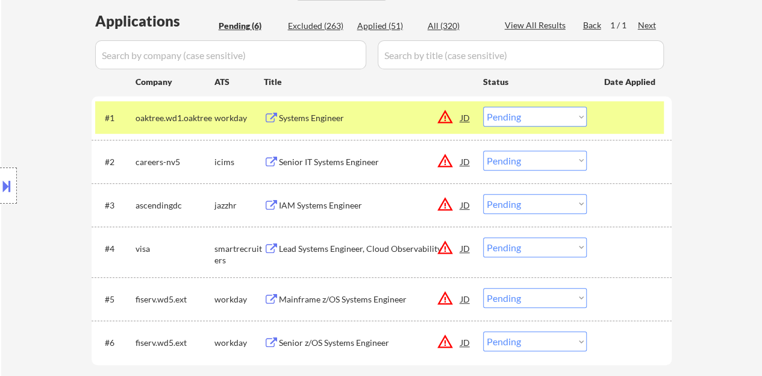
click at [539, 122] on select "Choose an option... Pending Applied Excluded (Questions) Excluded (Expired) Exc…" at bounding box center [535, 117] width 104 height 20
click at [483, 107] on select "Choose an option... Pending Applied Excluded (Questions) Excluded (Expired) Exc…" at bounding box center [535, 117] width 104 height 20
select select ""pending""
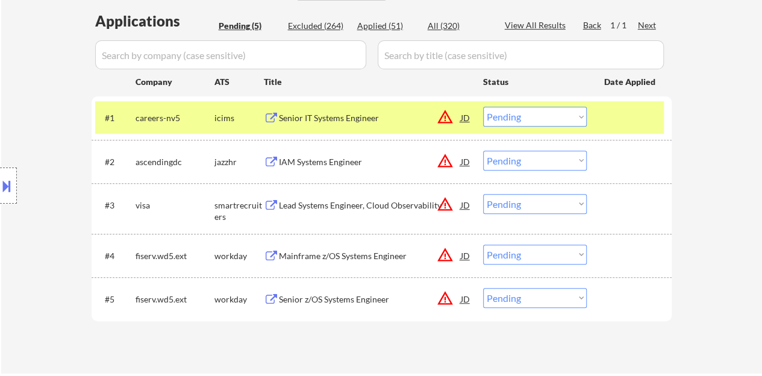
click at [621, 114] on div at bounding box center [630, 118] width 53 height 22
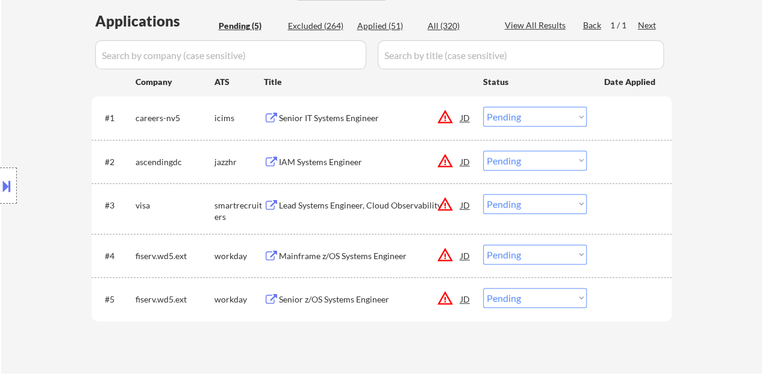
click at [307, 157] on div "IAM Systems Engineer" at bounding box center [370, 162] width 182 height 12
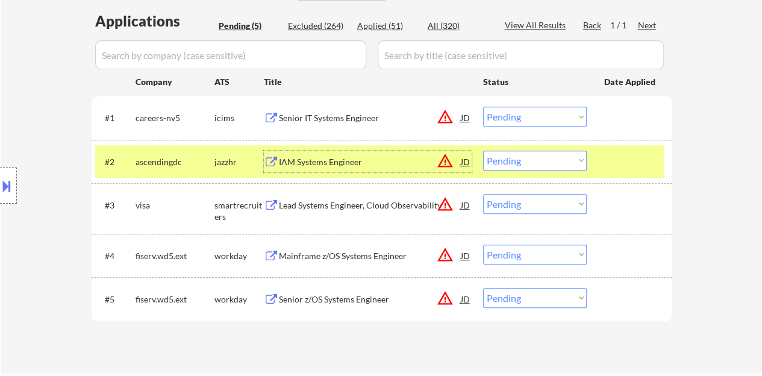
click at [0, 187] on button at bounding box center [6, 186] width 13 height 20
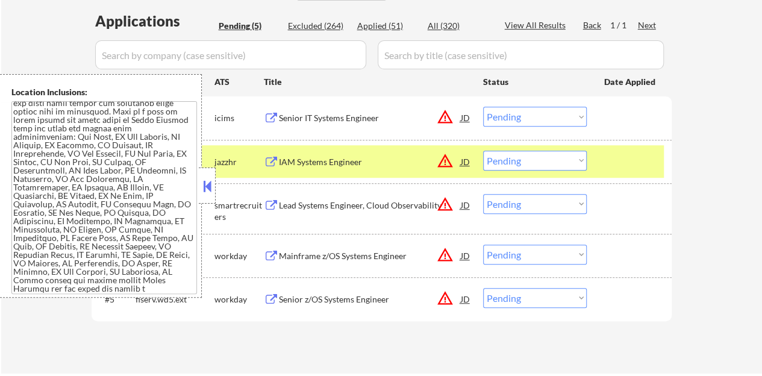
drag, startPoint x: 210, startPoint y: 181, endPoint x: 261, endPoint y: 154, distance: 58.5
click at [210, 181] on button at bounding box center [207, 186] width 13 height 18
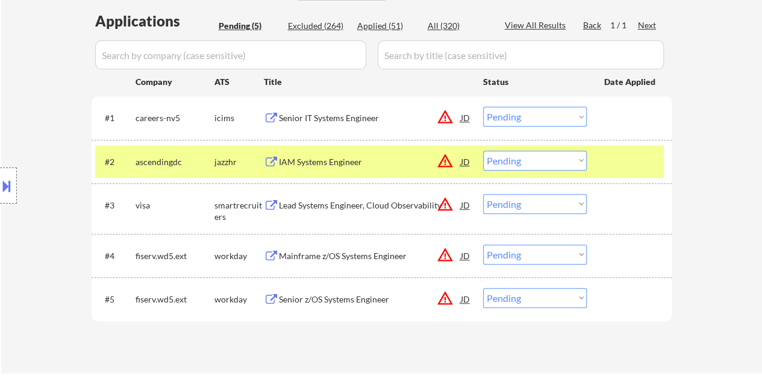
click at [510, 163] on select "Choose an option... Pending Applied Excluded (Questions) Excluded (Expired) Exc…" at bounding box center [535, 161] width 104 height 20
click at [483, 151] on select "Choose an option... Pending Applied Excluded (Questions) Excluded (Expired) Exc…" at bounding box center [535, 161] width 104 height 20
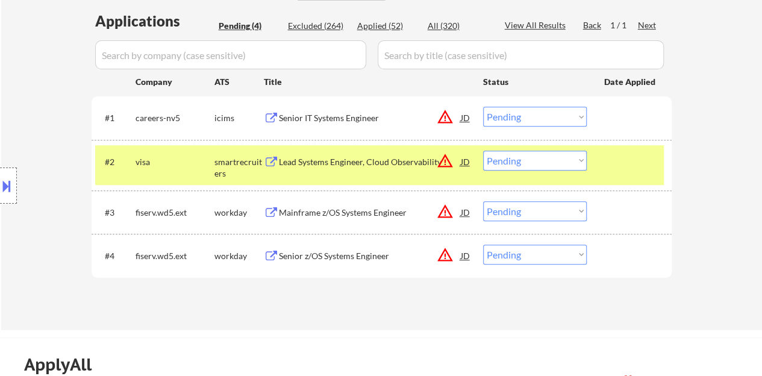
click at [386, 163] on div "Lead Systems Engineer, Cloud Observability" at bounding box center [370, 162] width 182 height 12
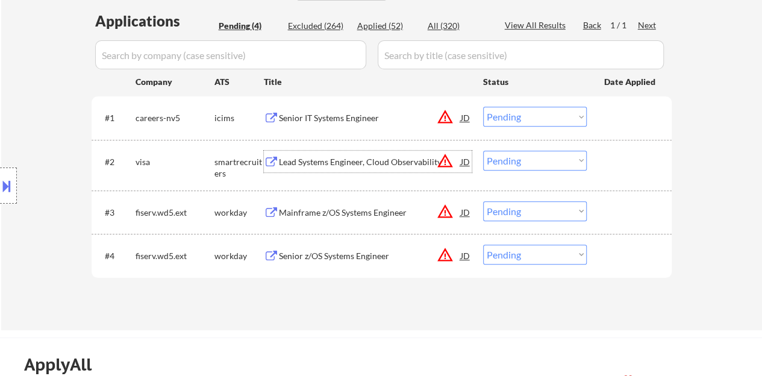
click at [648, 166] on div at bounding box center [630, 162] width 53 height 22
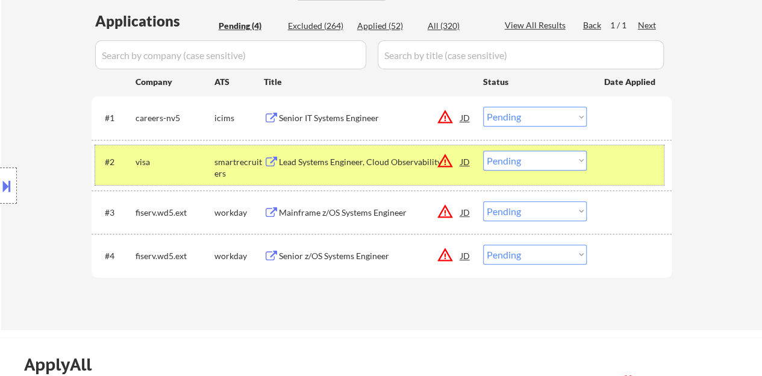
click at [0, 174] on div at bounding box center [8, 185] width 17 height 36
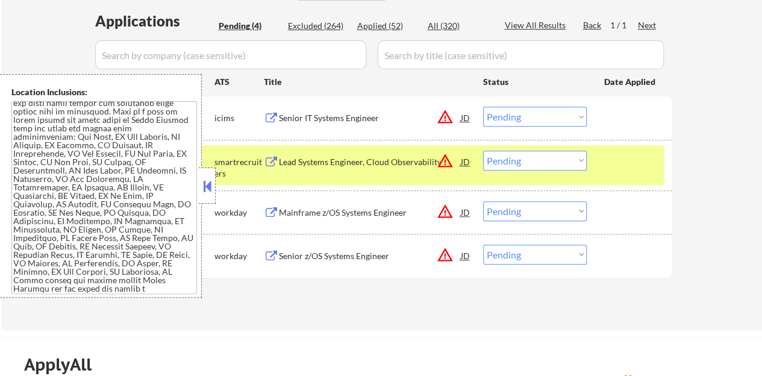
click at [208, 183] on button at bounding box center [207, 186] width 13 height 18
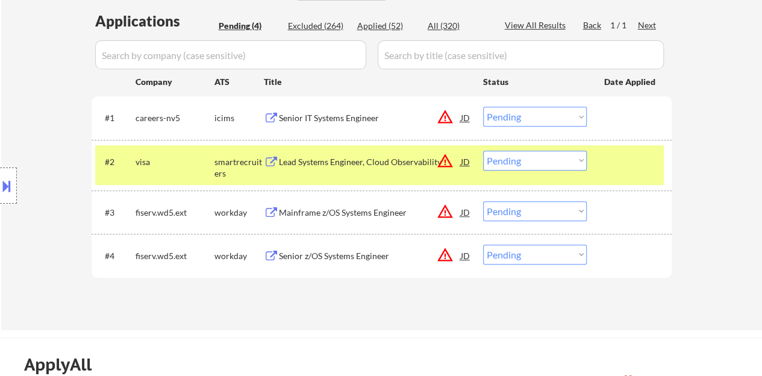
click at [506, 155] on select "Choose an option... Pending Applied Excluded (Questions) Excluded (Expired) Exc…" at bounding box center [535, 161] width 104 height 20
click at [483, 151] on select "Choose an option... Pending Applied Excluded (Questions) Excluded (Expired) Exc…" at bounding box center [535, 161] width 104 height 20
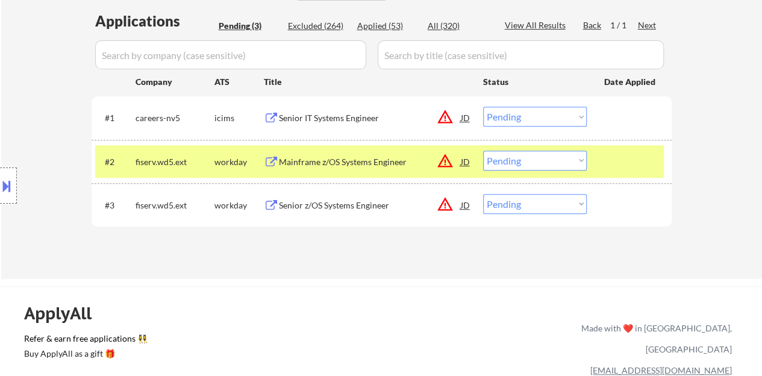
click at [385, 156] on div "Mainframe z/OS Systems Engineer" at bounding box center [370, 162] width 182 height 12
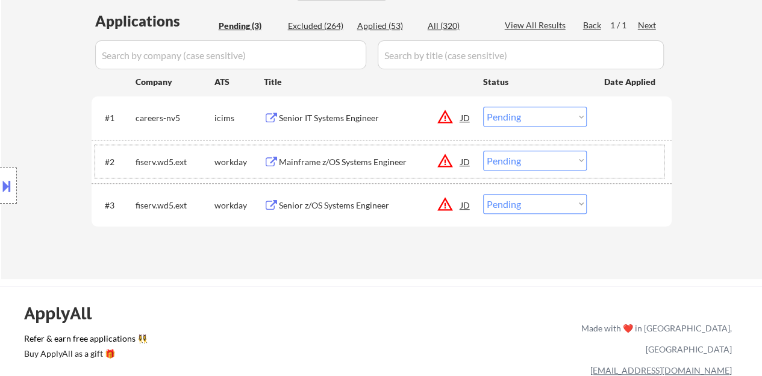
click at [633, 145] on div "#2 fiserv.wd5.ext workday Mainframe z/OS Systems Engineer JD warning_amber Choo…" at bounding box center [379, 161] width 569 height 33
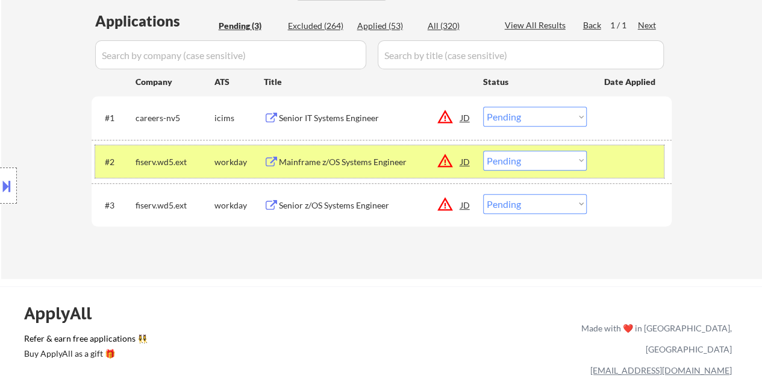
click at [533, 162] on select "Choose an option... Pending Applied Excluded (Questions) Excluded (Expired) Exc…" at bounding box center [535, 161] width 104 height 20
click at [483, 151] on select "Choose an option... Pending Applied Excluded (Questions) Excluded (Expired) Exc…" at bounding box center [535, 161] width 104 height 20
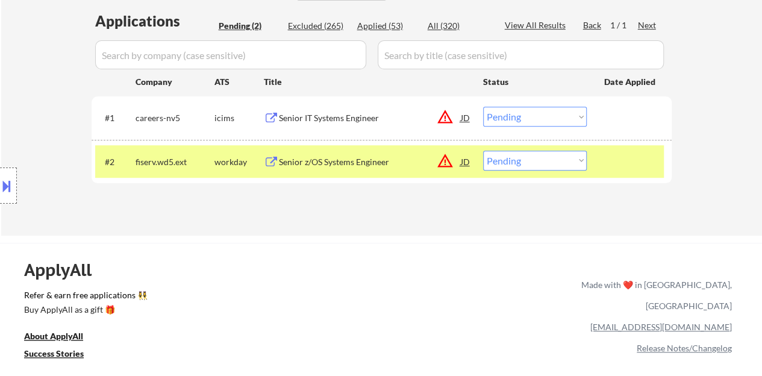
click at [327, 161] on div "Senior z/OS Systems Engineer" at bounding box center [370, 162] width 182 height 12
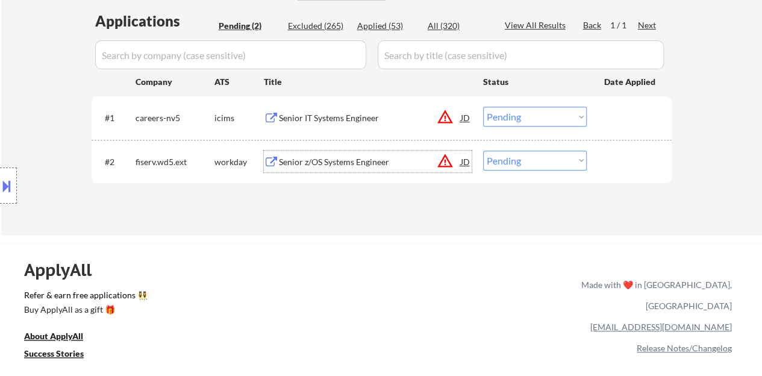
click at [627, 146] on div "#2 fiserv.wd5.ext workday Senior z/OS Systems Engineer JD warning_amber Choose …" at bounding box center [379, 161] width 569 height 33
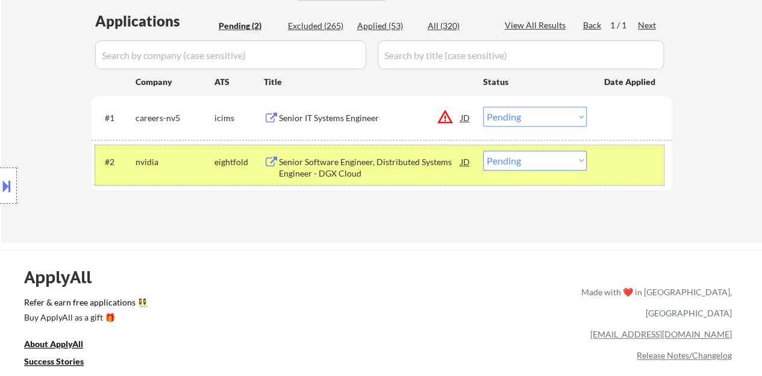
click at [566, 156] on select "Choose an option... Pending Applied Excluded (Questions) Excluded (Expired) Exc…" at bounding box center [535, 161] width 104 height 20
select select ""excluded__bad_match_""
click at [483, 151] on select "Choose an option... Pending Applied Excluded (Questions) Excluded (Expired) Exc…" at bounding box center [535, 161] width 104 height 20
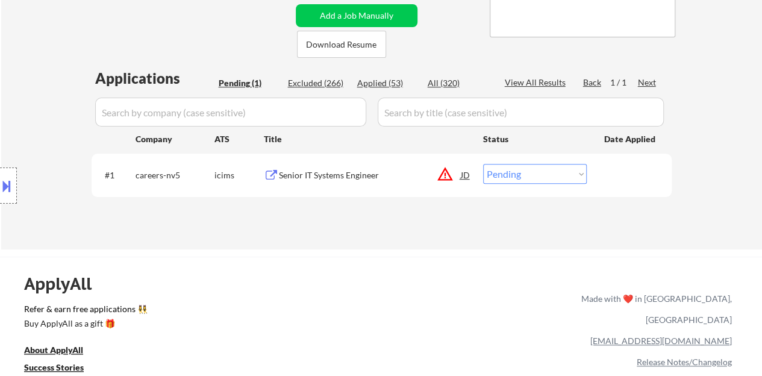
scroll to position [241, 0]
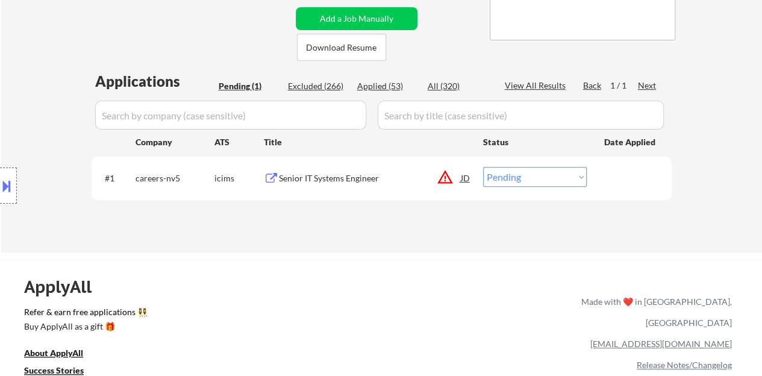
click at [344, 179] on div "Senior IT Systems Engineer" at bounding box center [370, 178] width 182 height 12
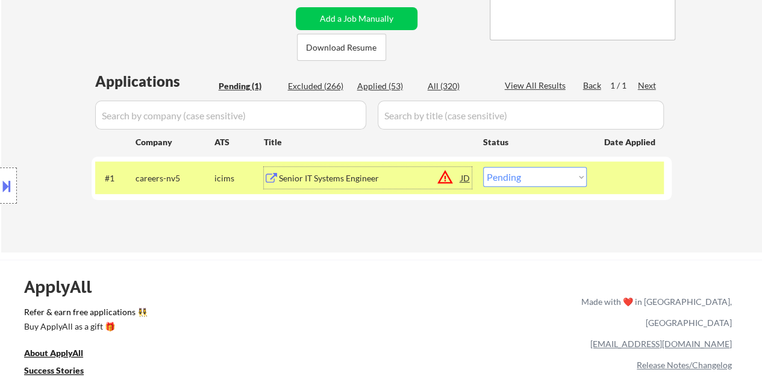
click at [524, 178] on select "Choose an option... Pending Applied Excluded (Questions) Excluded (Expired) Exc…" at bounding box center [535, 177] width 104 height 20
select select ""excluded__bad_match_""
click at [483, 167] on select "Choose an option... Pending Applied Excluded (Questions) Excluded (Expired) Exc…" at bounding box center [535, 177] width 104 height 20
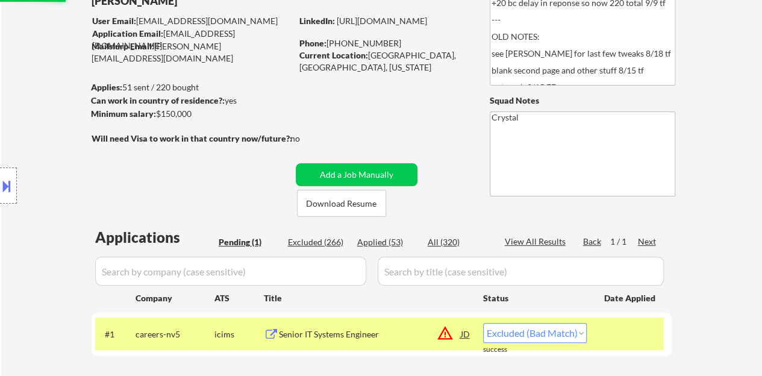
scroll to position [60, 0]
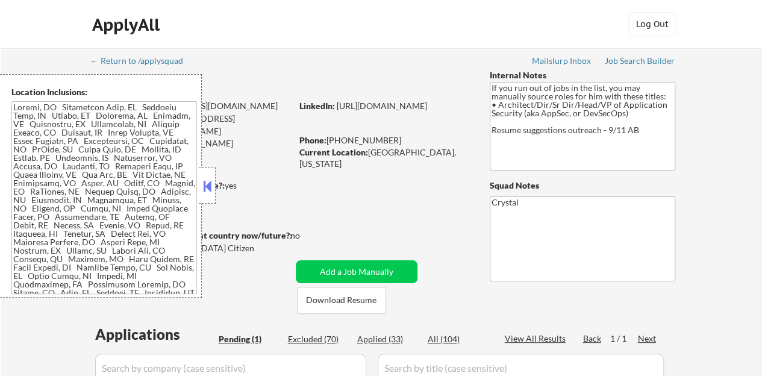
click at [208, 189] on button at bounding box center [207, 186] width 13 height 18
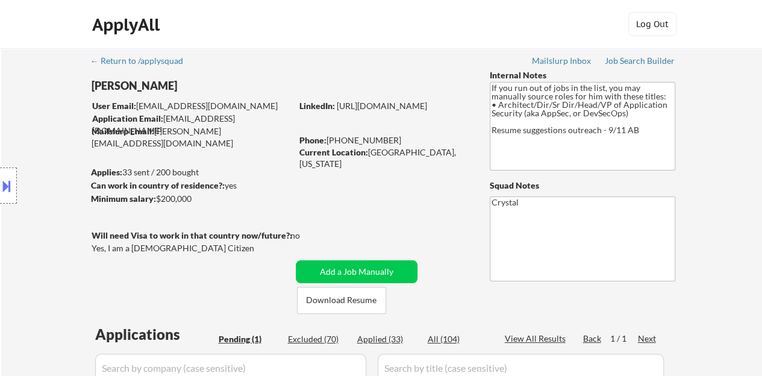
scroll to position [241, 0]
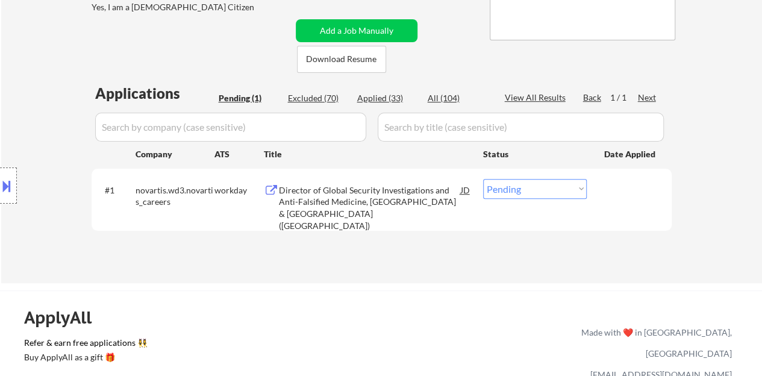
click at [517, 185] on select "Choose an option... Pending Applied Excluded (Questions) Excluded (Expired) Exc…" at bounding box center [535, 189] width 104 height 20
select select ""excluded__location_""
click at [483, 179] on select "Choose an option... Pending Applied Excluded (Questions) Excluded (Expired) Exc…" at bounding box center [535, 189] width 104 height 20
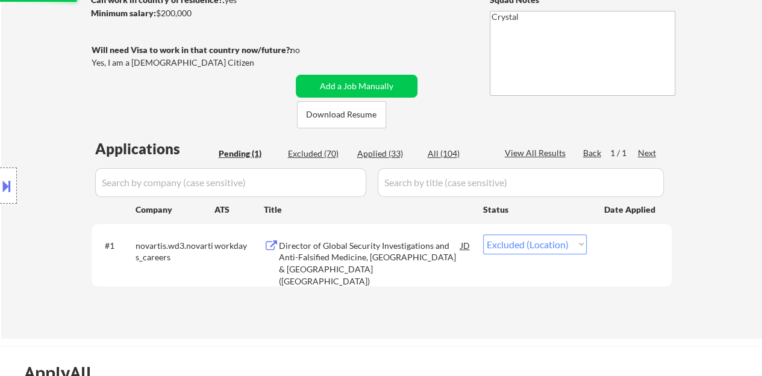
scroll to position [120, 0]
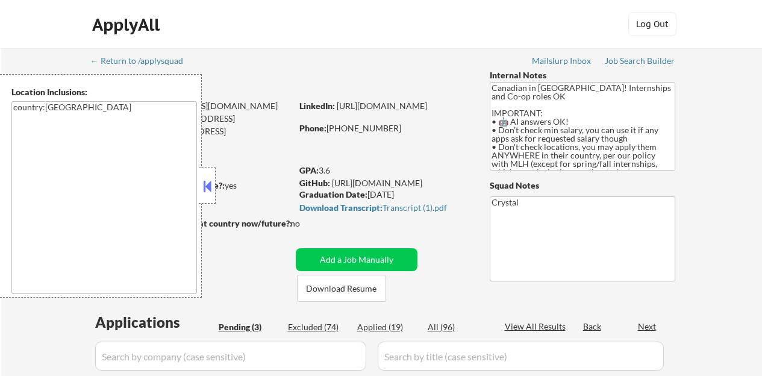
select select ""pending""
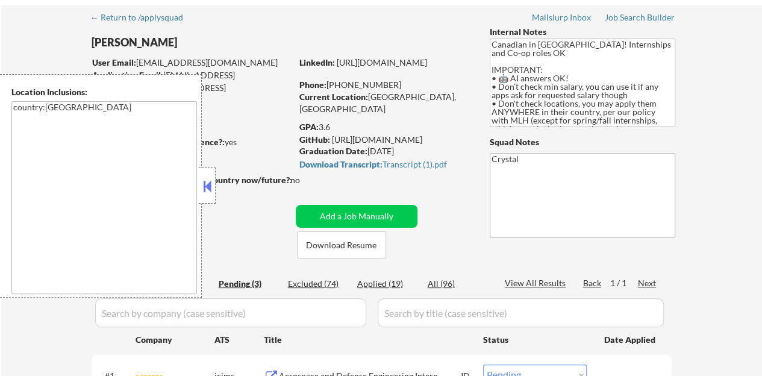
scroll to position [60, 0]
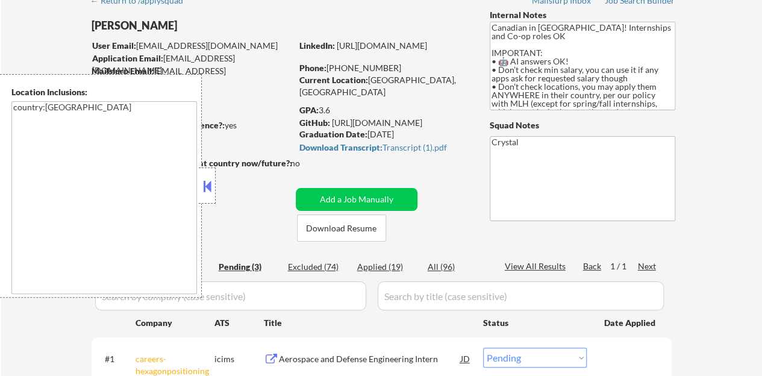
click at [211, 190] on button at bounding box center [207, 186] width 13 height 18
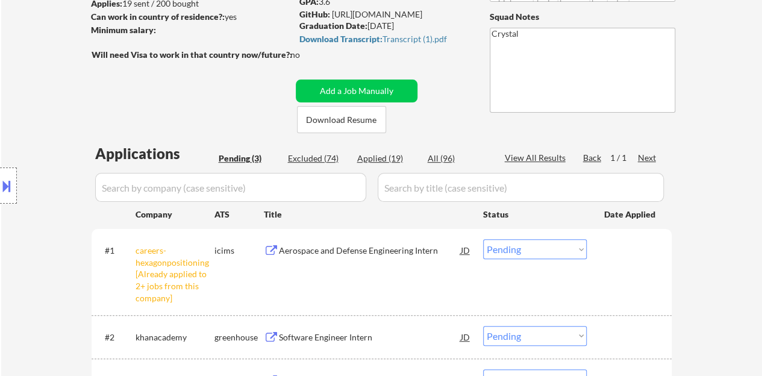
scroll to position [241, 0]
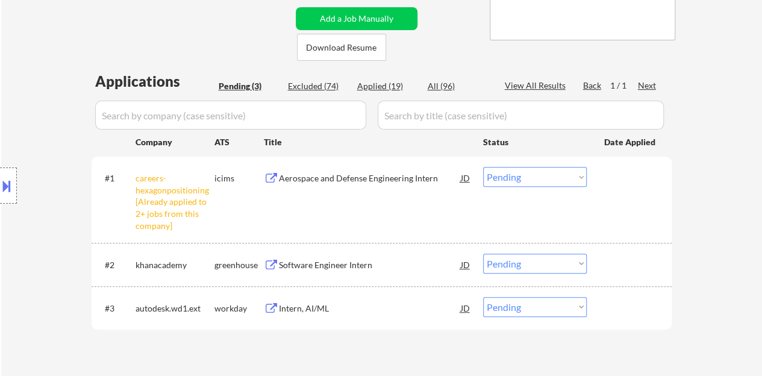
drag, startPoint x: 554, startPoint y: 172, endPoint x: 549, endPoint y: 185, distance: 14.1
click at [554, 172] on select "Choose an option... Pending Applied Excluded (Questions) Excluded (Expired) Exc…" at bounding box center [535, 177] width 104 height 20
click at [483, 167] on select "Choose an option... Pending Applied Excluded (Questions) Excluded (Expired) Exc…" at bounding box center [535, 177] width 104 height 20
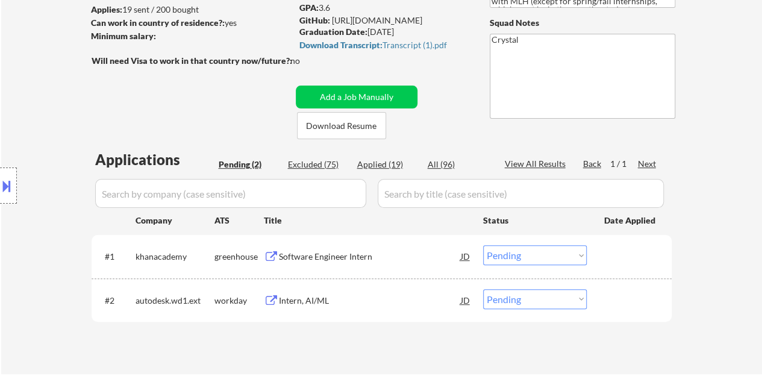
scroll to position [181, 0]
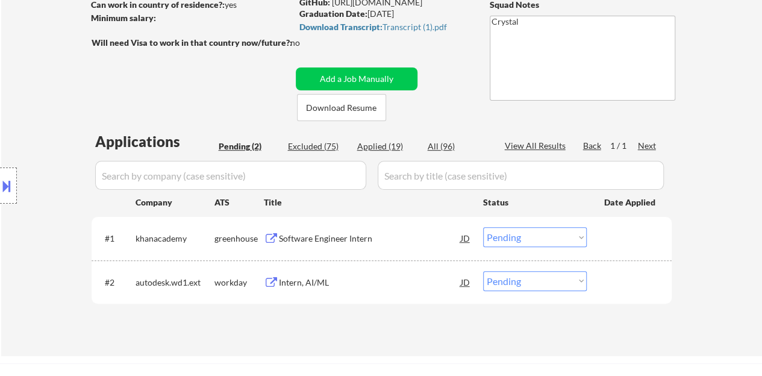
click at [308, 239] on div "Software Engineer Intern" at bounding box center [370, 239] width 182 height 12
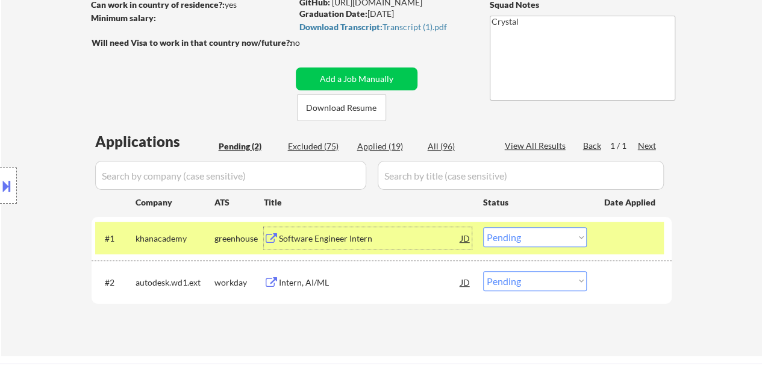
click at [542, 237] on select "Choose an option... Pending Applied Excluded (Questions) Excluded (Expired) Exc…" at bounding box center [535, 237] width 104 height 20
click at [483, 227] on select "Choose an option... Pending Applied Excluded (Questions) Excluded (Expired) Exc…" at bounding box center [535, 237] width 104 height 20
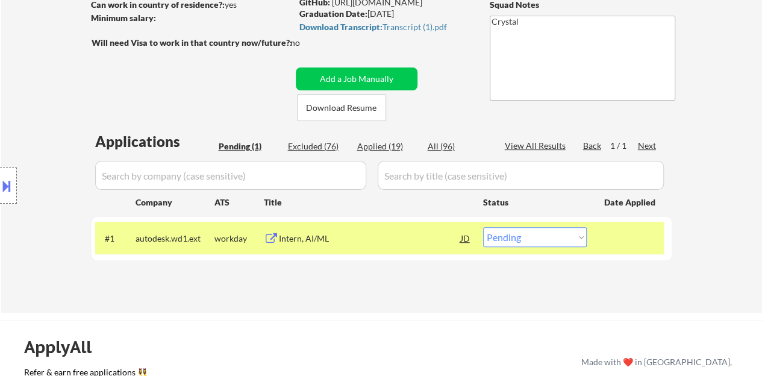
click at [310, 238] on div "Intern, AI/ML" at bounding box center [370, 239] width 182 height 12
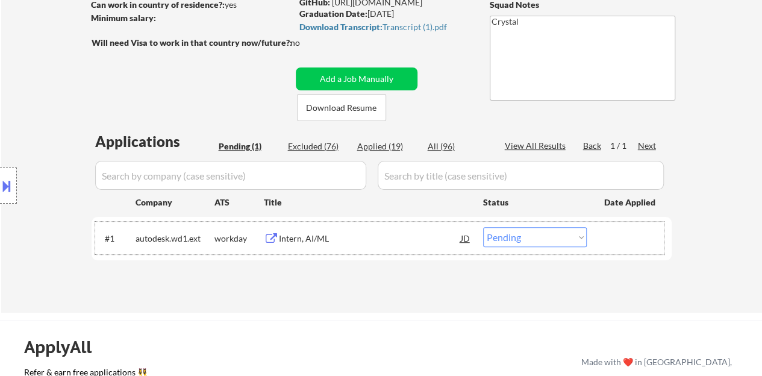
click at [532, 246] on div "#1 autodesk.wd1.ext workday Intern, AI/ML JD Choose an option... Pending Applie…" at bounding box center [379, 238] width 569 height 33
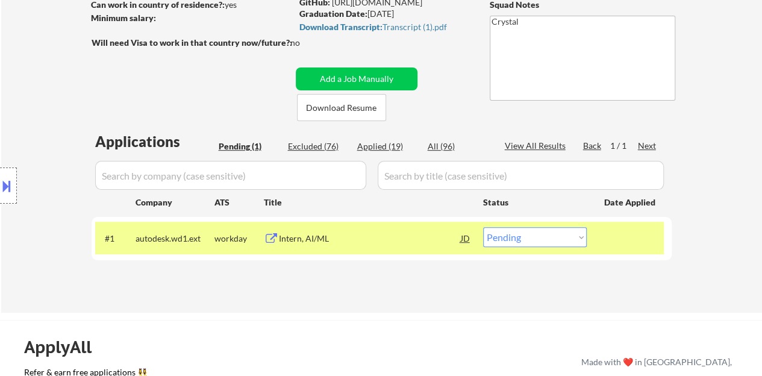
click at [522, 232] on select "Choose an option... Pending Applied Excluded (Questions) Excluded (Expired) Exc…" at bounding box center [535, 237] width 104 height 20
select select ""applied""
click at [483, 227] on select "Choose an option... Pending Applied Excluded (Questions) Excluded (Expired) Exc…" at bounding box center [535, 237] width 104 height 20
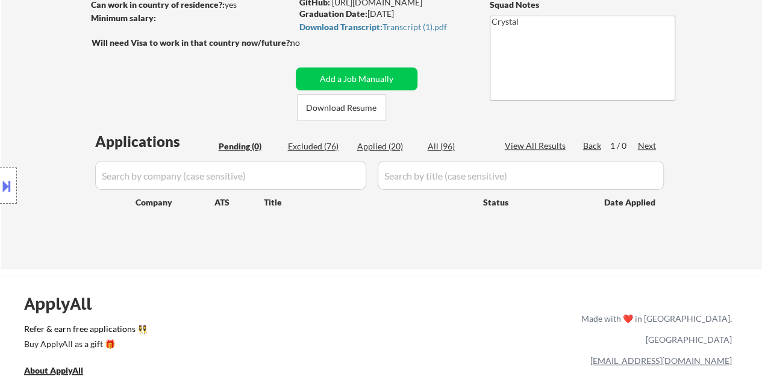
scroll to position [120, 0]
